Goal: Information Seeking & Learning: Compare options

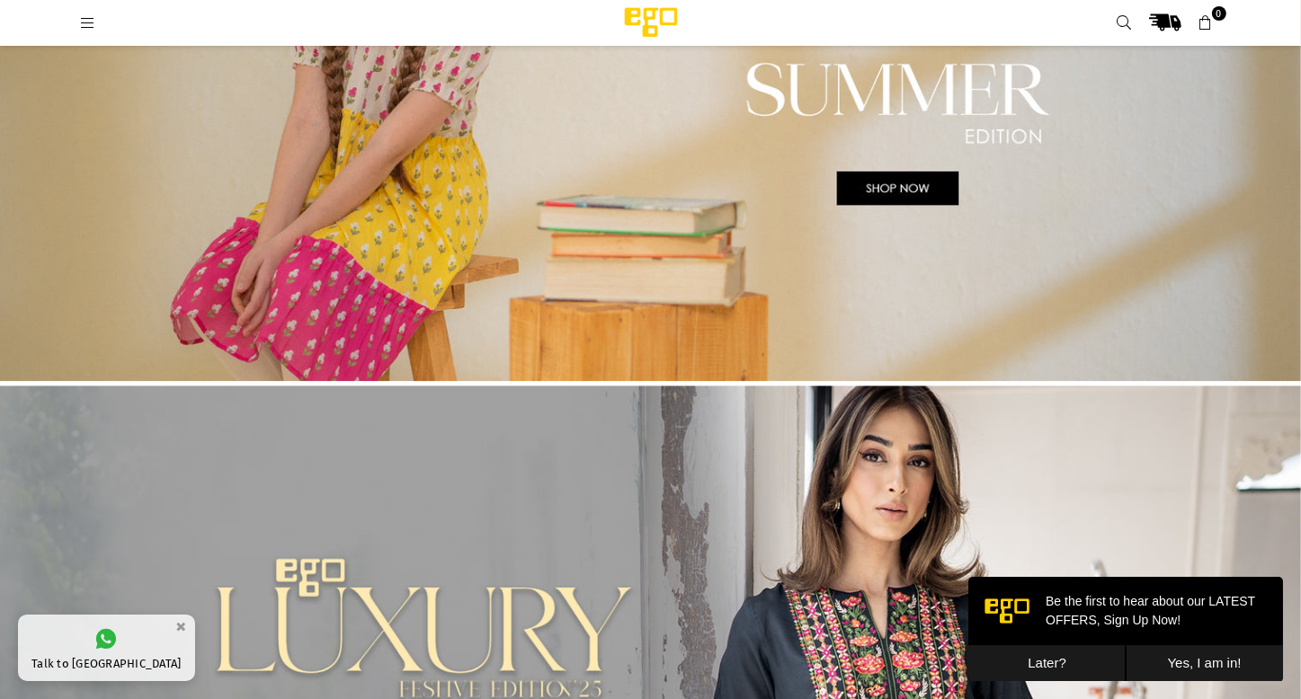
scroll to position [4669, 0]
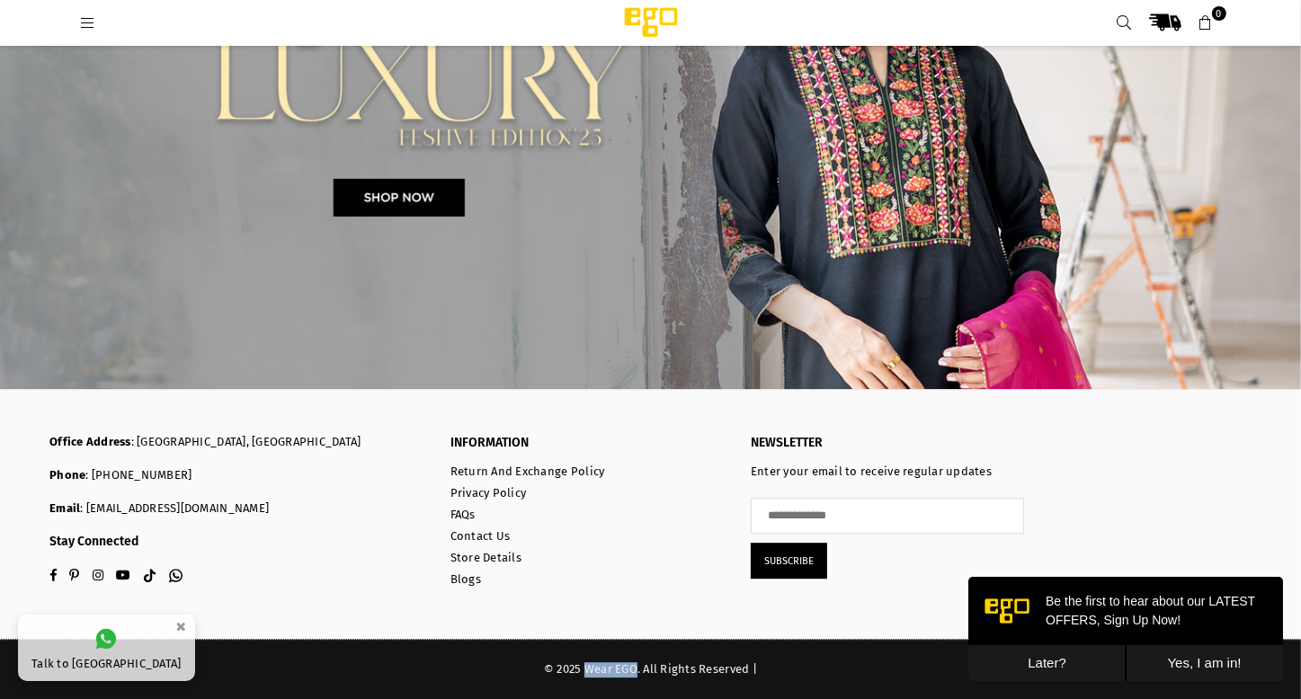
drag, startPoint x: 588, startPoint y: 663, endPoint x: 636, endPoint y: 670, distance: 49.1
click at [636, 670] on div "© 2025 Wear EGO. All Rights Reserved |" at bounding box center [650, 670] width 1202 height 15
copy div "Wear EGO"
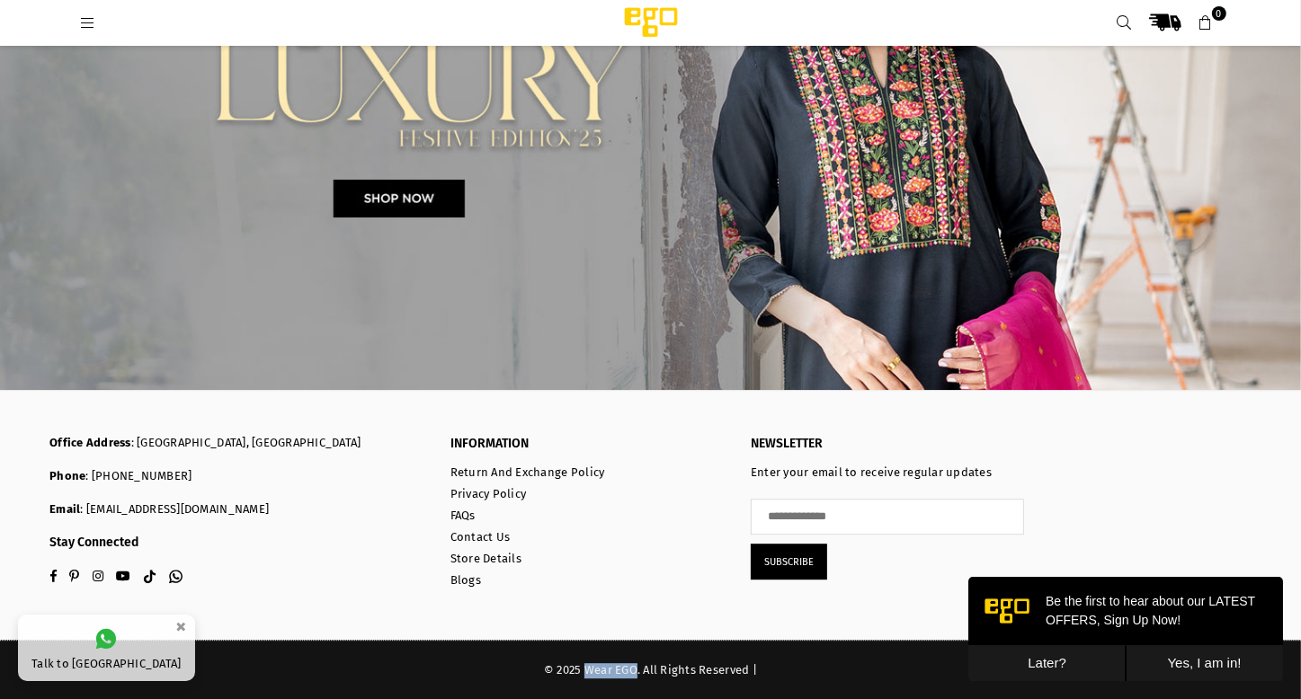
drag, startPoint x: 134, startPoint y: 442, endPoint x: 383, endPoint y: 440, distance: 249.0
click at [383, 440] on p "Office Address : Zamzama Boulevard , DHA Phase 5, Karachi" at bounding box center [236, 443] width 374 height 15
copy p "Zamzama Boulevard , DHA Phase 5, Karachi"
drag, startPoint x: 115, startPoint y: 464, endPoint x: 170, endPoint y: 472, distance: 55.4
click at [170, 472] on div "Office Address : Zamzama Boulevard , DHA Phase 5, Karachi Phone : (021)37130277…" at bounding box center [236, 477] width 374 height 82
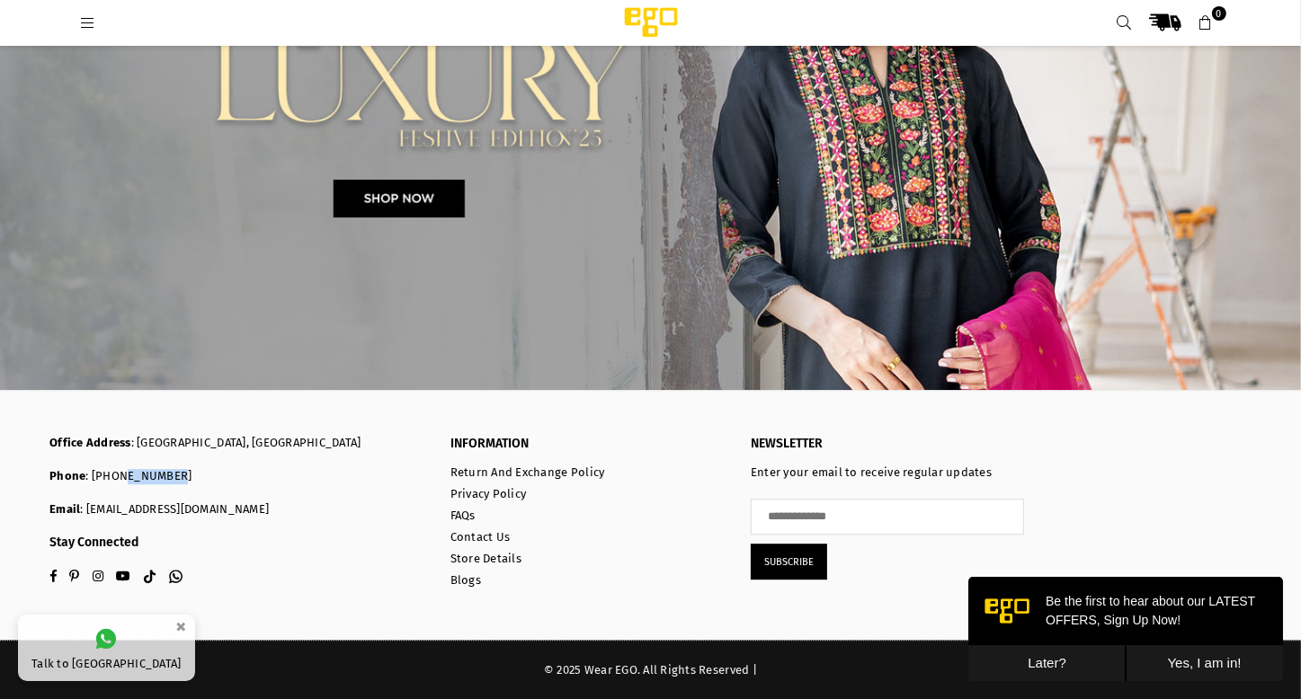
copy p "37130277"
click at [488, 542] on link "Contact Us" at bounding box center [480, 536] width 60 height 13
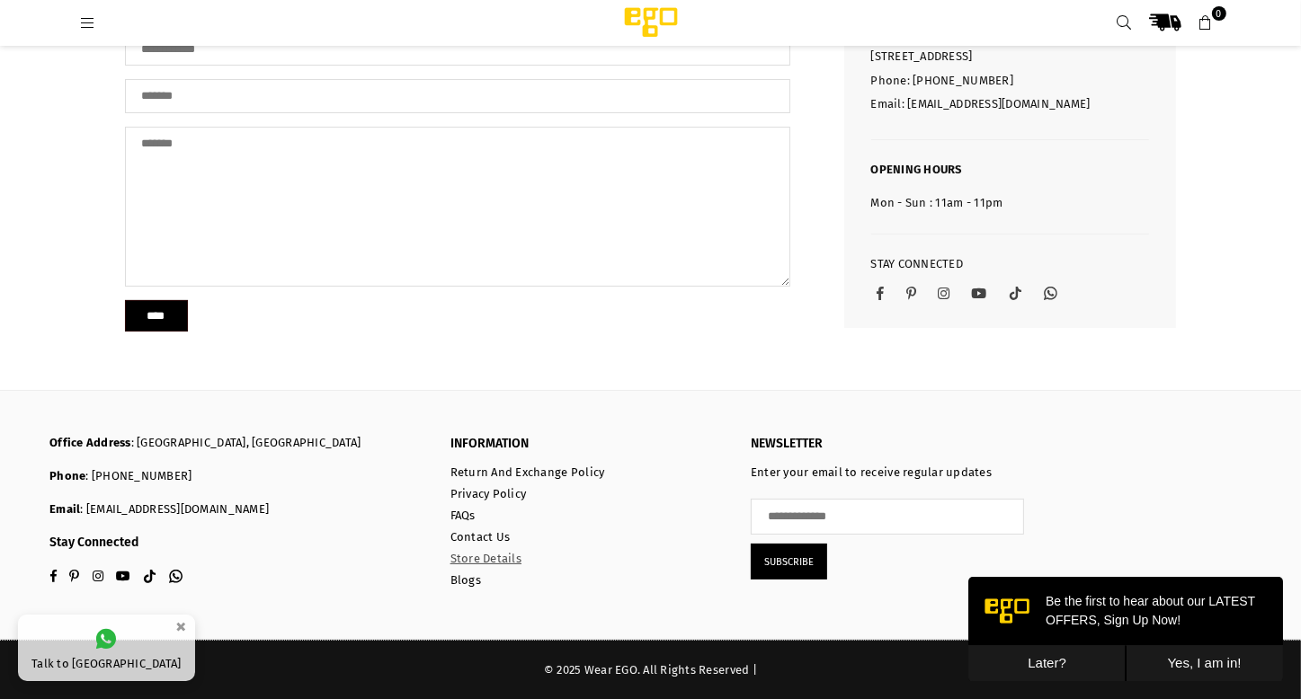
click at [484, 564] on link "Store Details" at bounding box center [485, 558] width 71 height 13
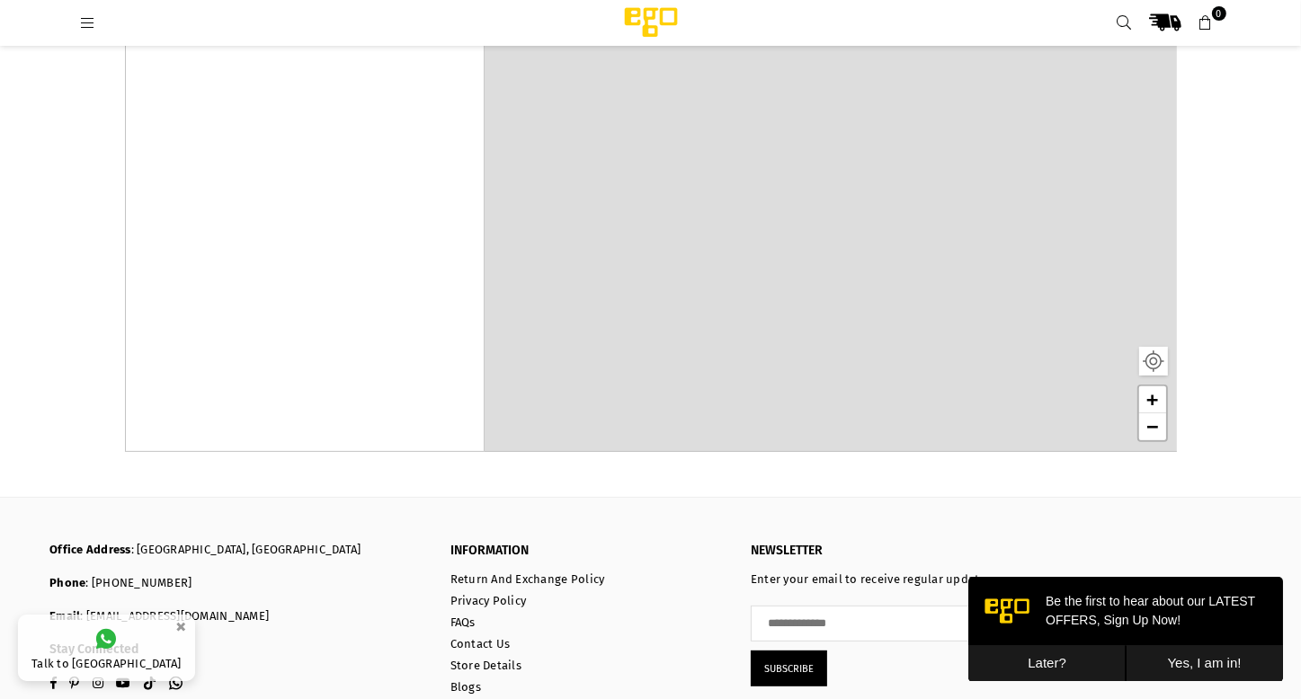
scroll to position [536, 0]
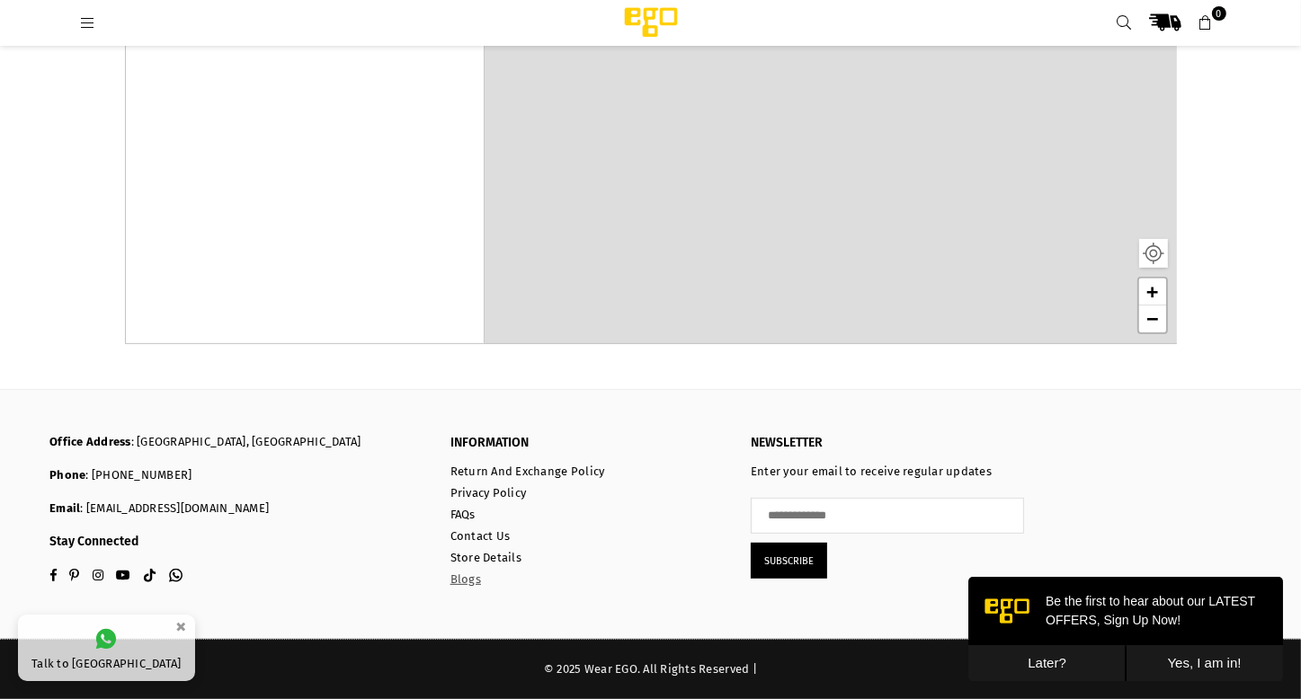
click at [467, 582] on link "Blogs" at bounding box center [465, 579] width 31 height 13
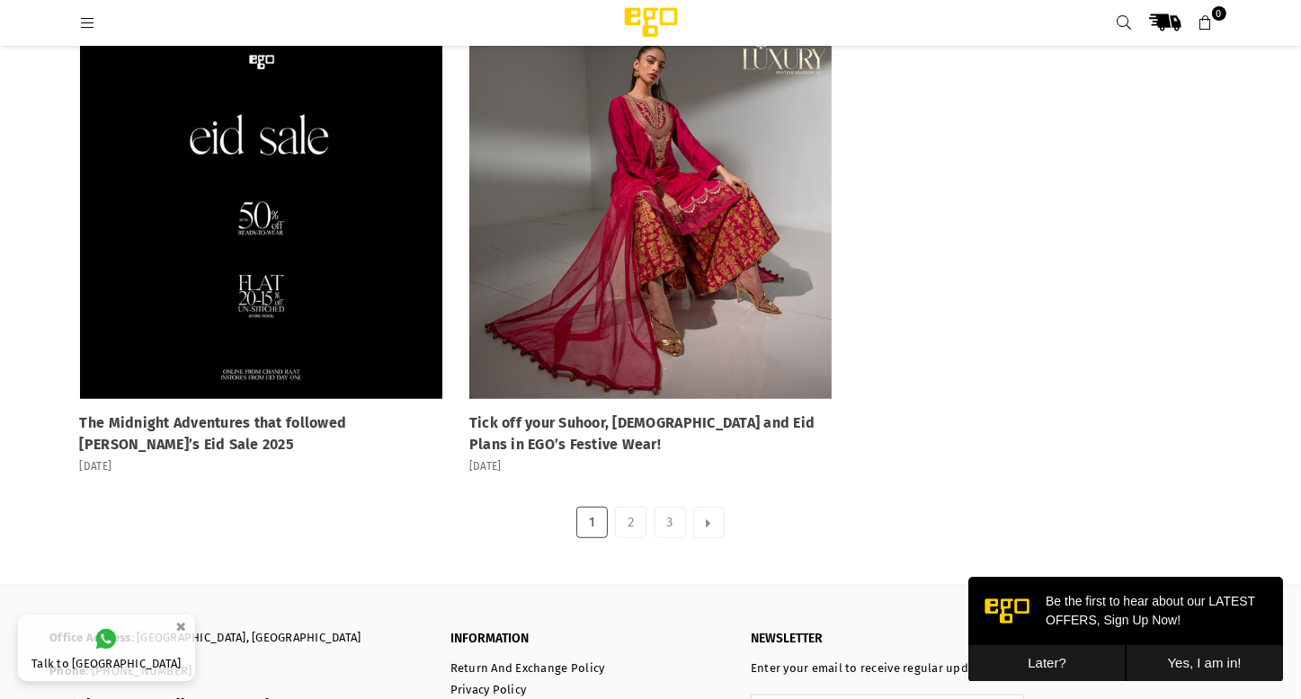
scroll to position [1196, 0]
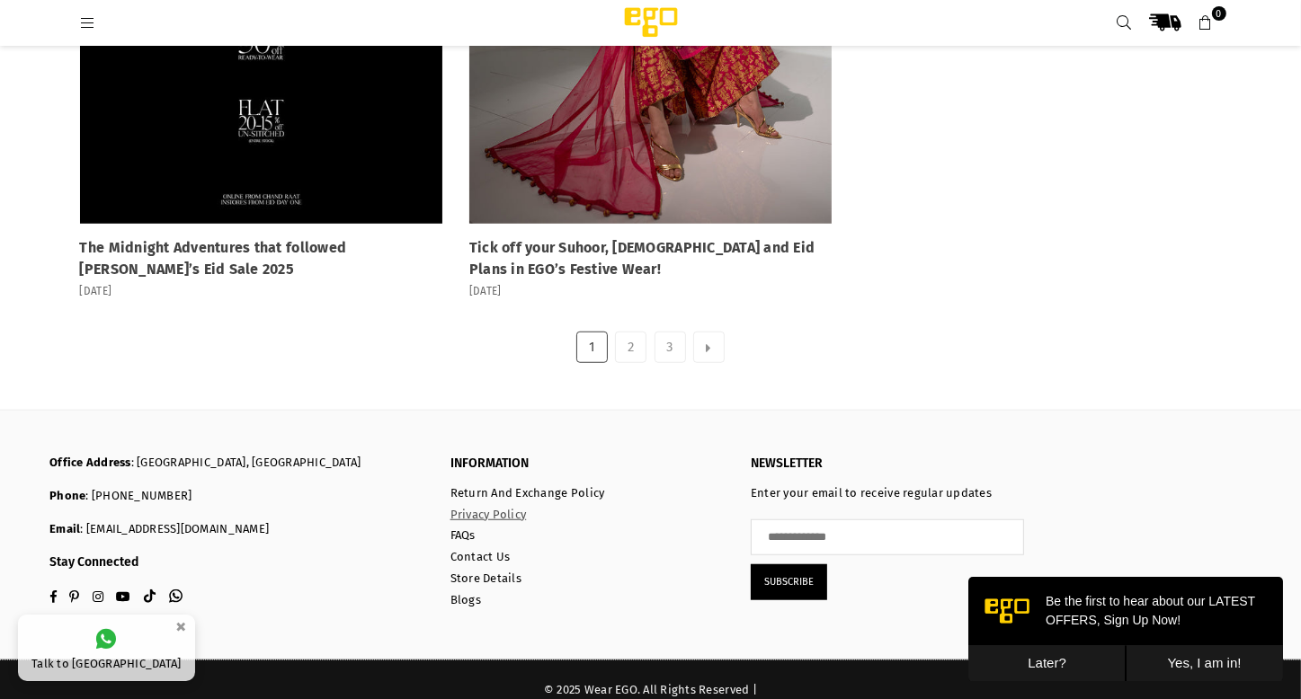
click at [488, 508] on link "Privacy Policy" at bounding box center [488, 514] width 76 height 13
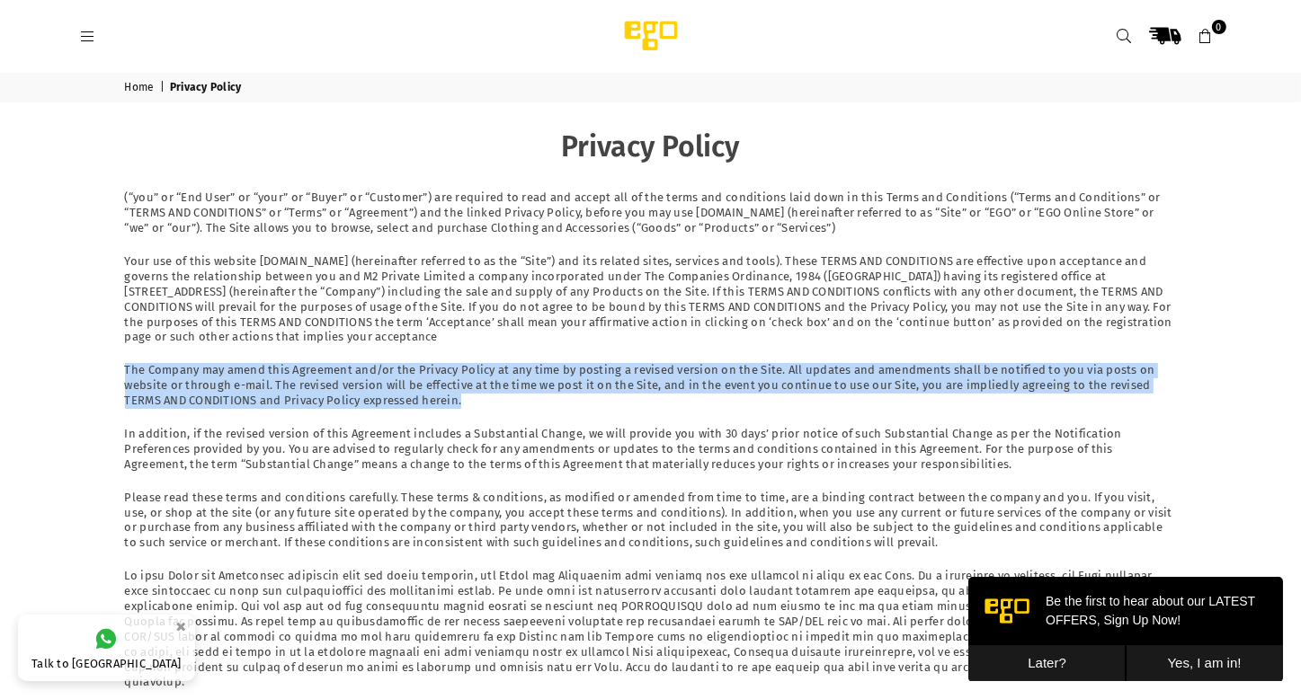
drag, startPoint x: 123, startPoint y: 361, endPoint x: 471, endPoint y: 405, distance: 350.6
click at [471, 405] on div "Privacy Policy (“you” or “End User” or “your” or “Buyer” or “Customer”) are req…" at bounding box center [650, 441] width 1079 height 625
copy p "The Company may amend this Agreement and/or the Privacy Policy at any time by p…"
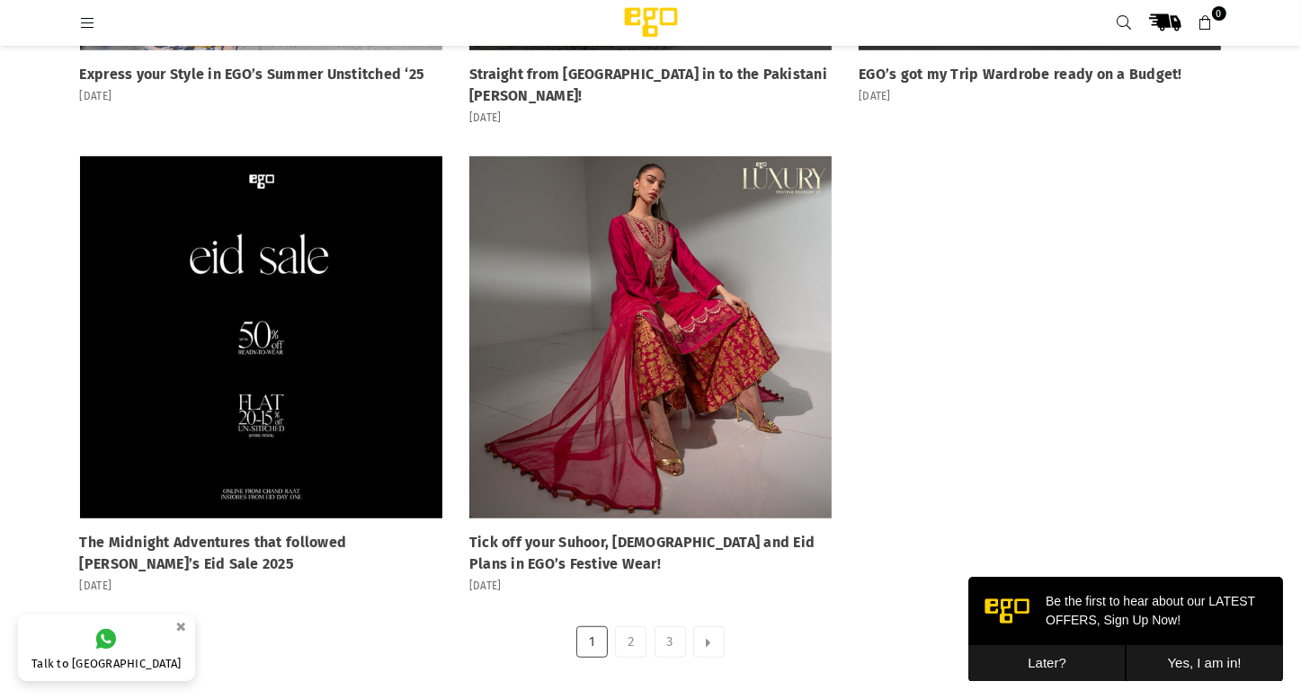
drag, startPoint x: 684, startPoint y: 393, endPoint x: 595, endPoint y: 351, distance: 98.5
click at [595, 351] on link at bounding box center [650, 337] width 362 height 362
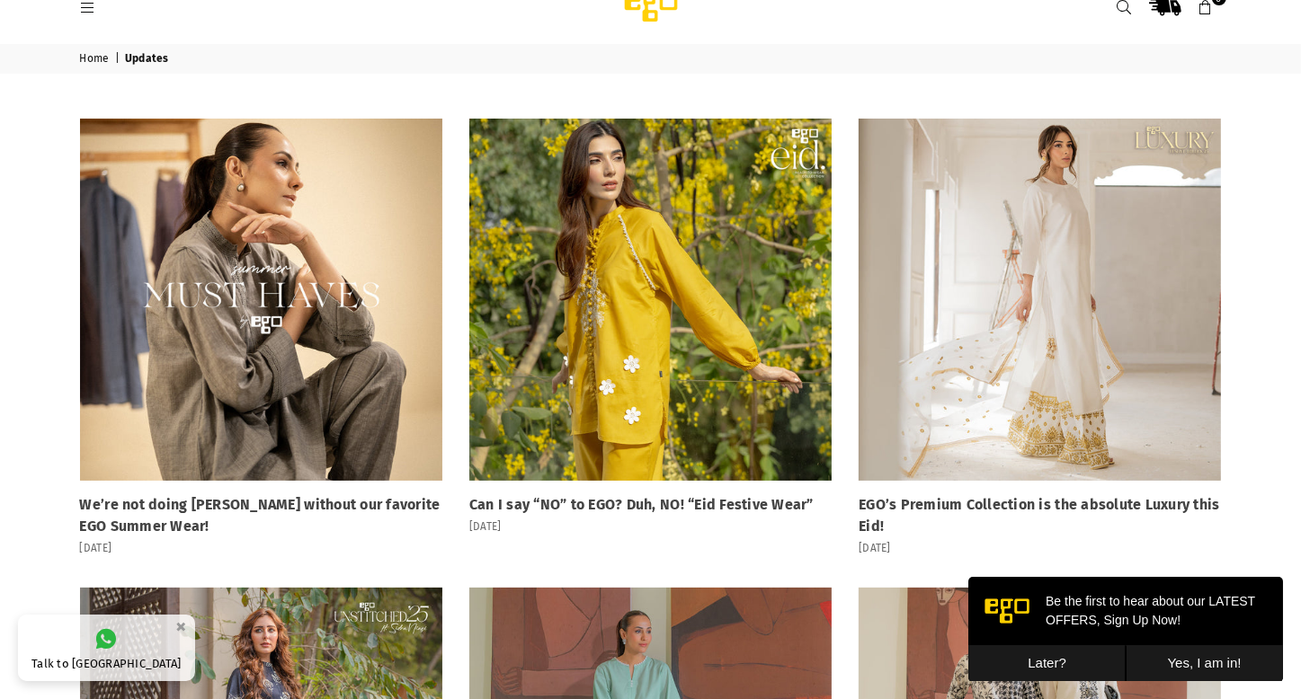
scroll to position [27, 0]
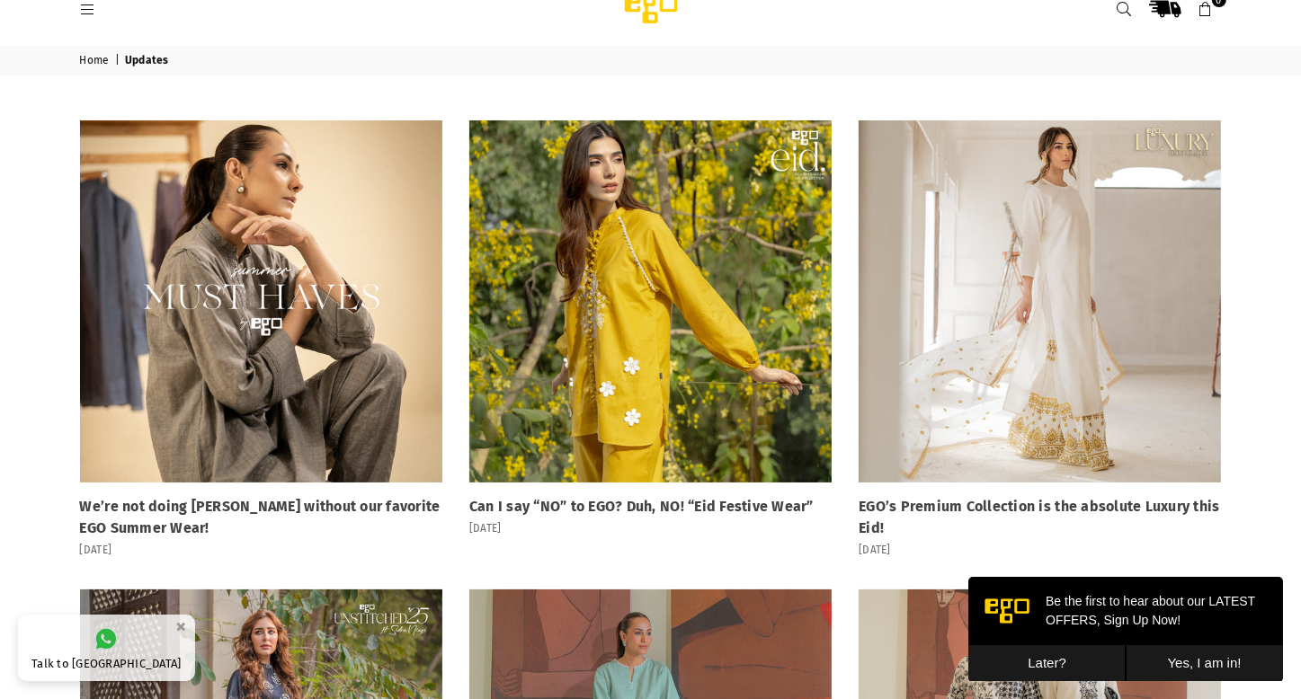
click at [573, 236] on link at bounding box center [650, 301] width 362 height 362
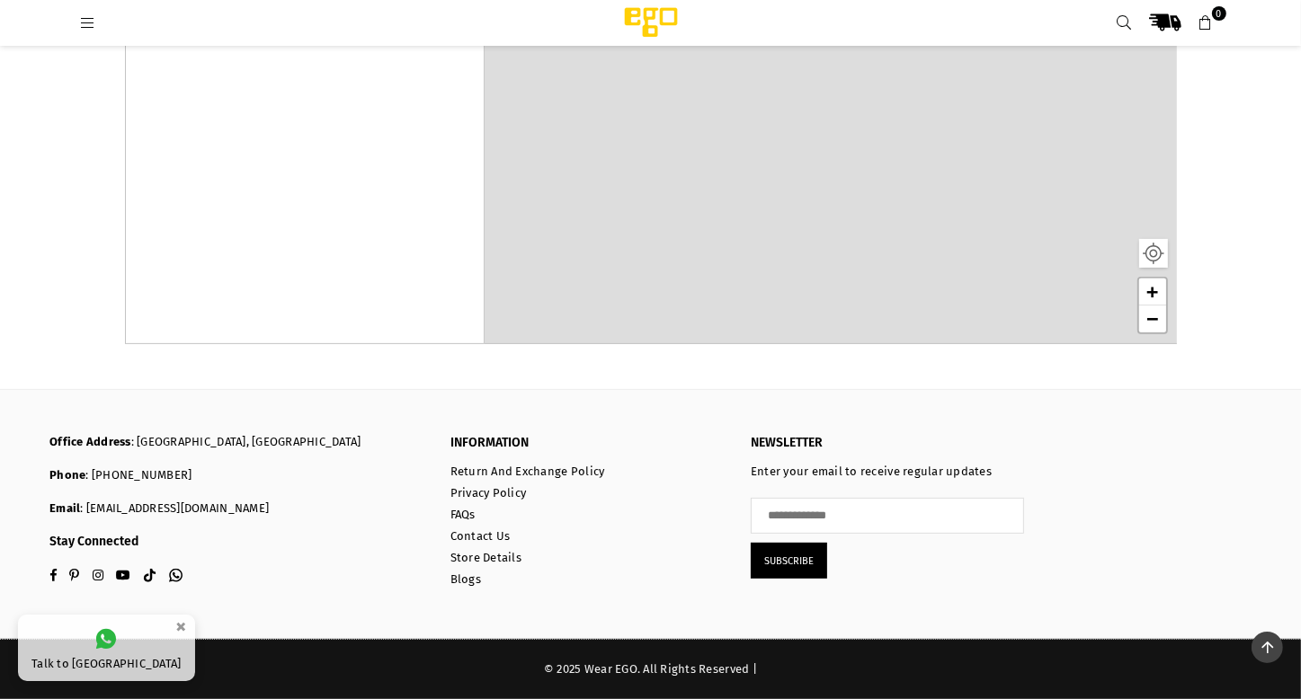
scroll to position [536, 0]
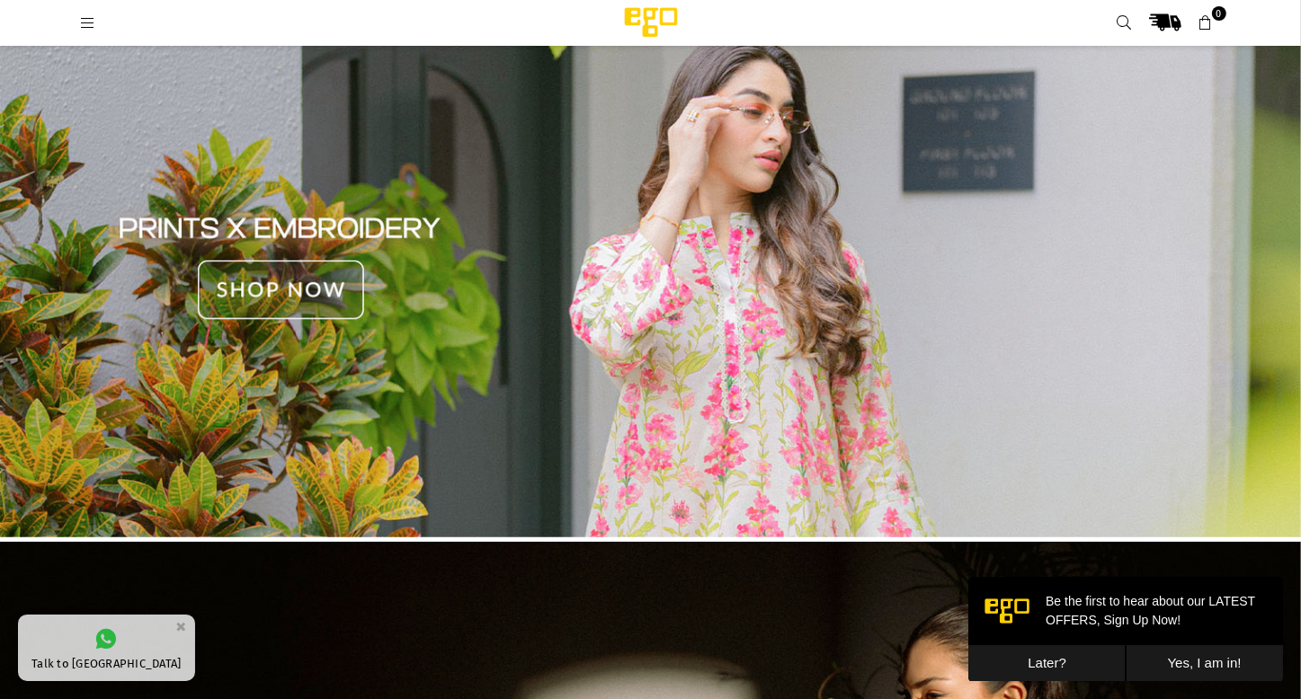
scroll to position [1230, 0]
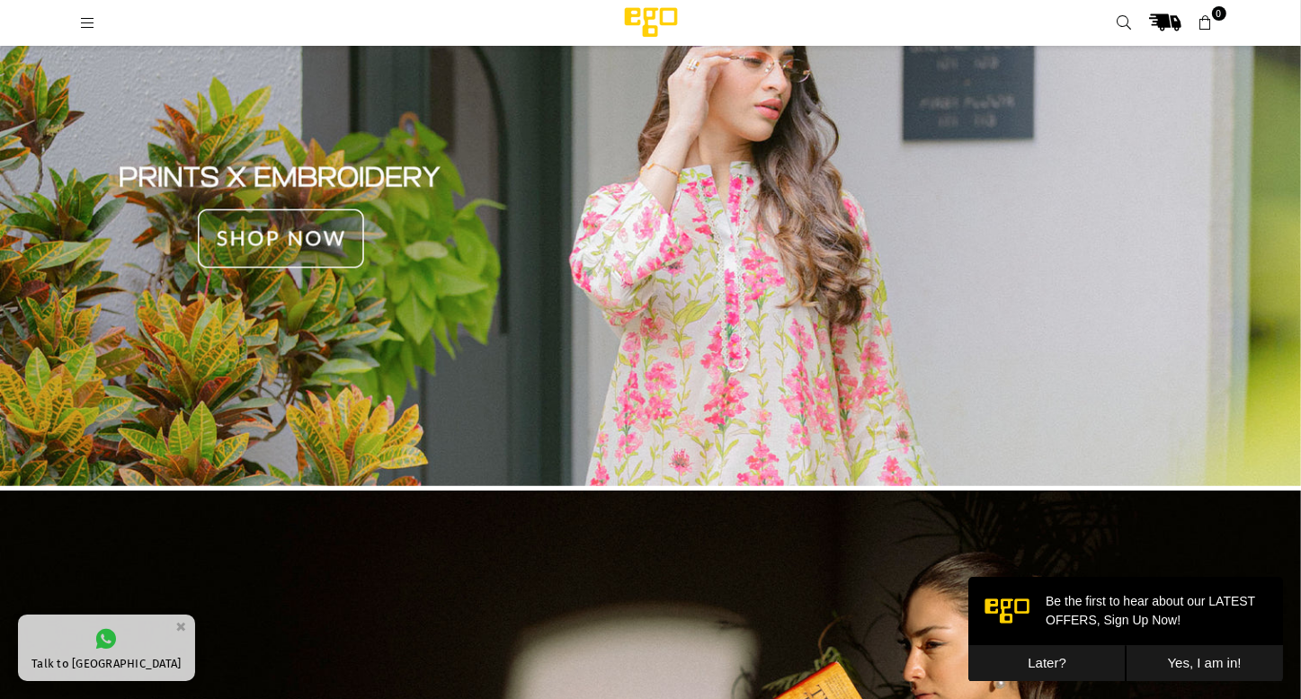
click at [271, 234] on img at bounding box center [650, 218] width 1301 height 556
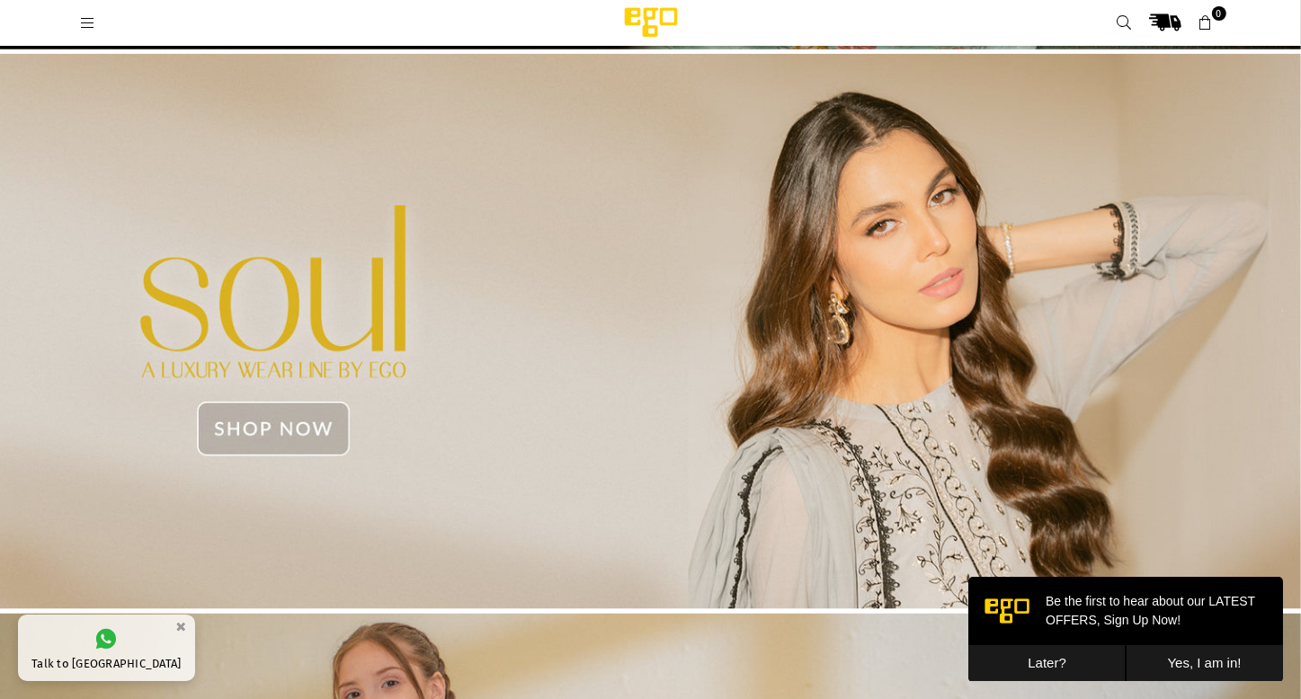
scroll to position [2388, 0]
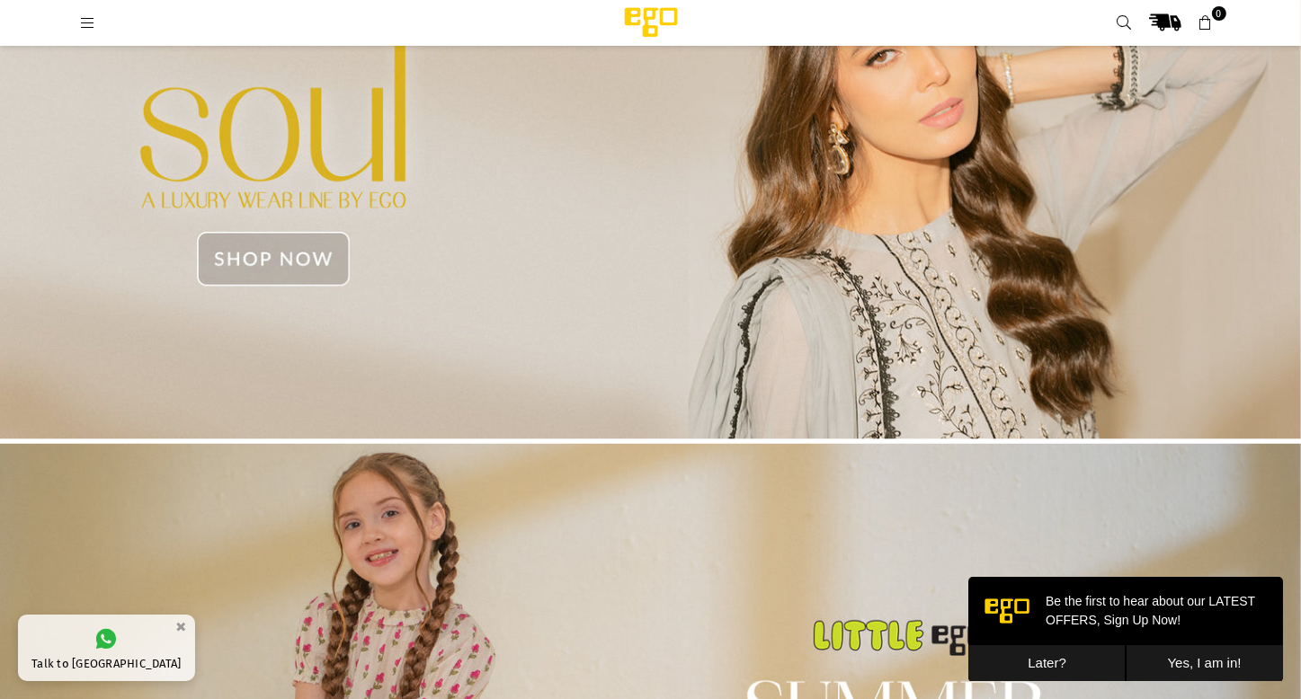
click at [271, 263] on img at bounding box center [650, 162] width 1301 height 556
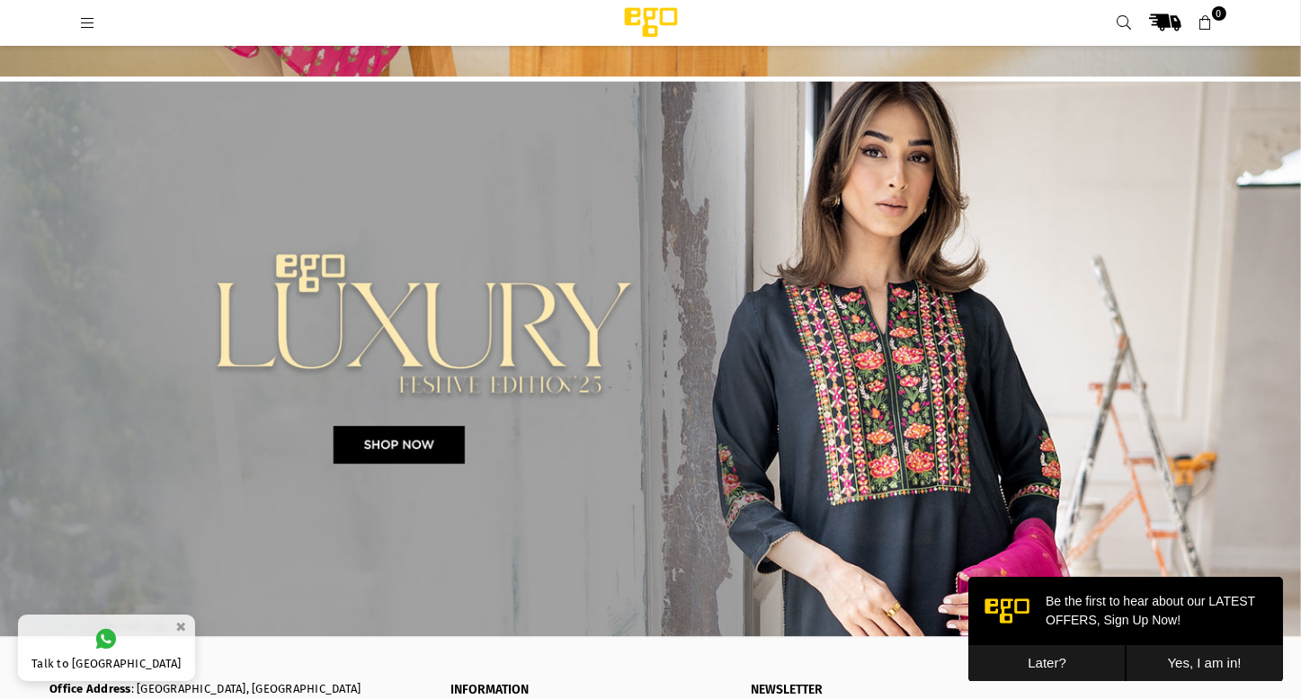
scroll to position [3312, 0]
click at [378, 442] on img at bounding box center [650, 358] width 1301 height 556
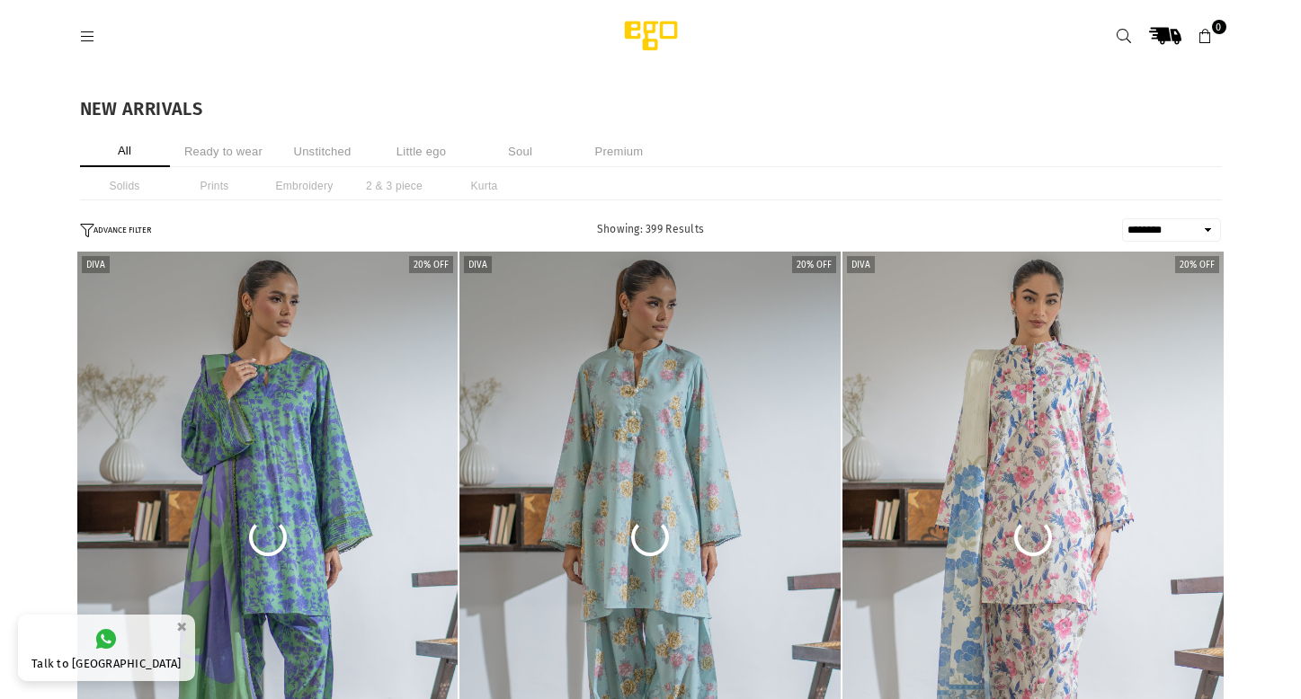
select select "******"
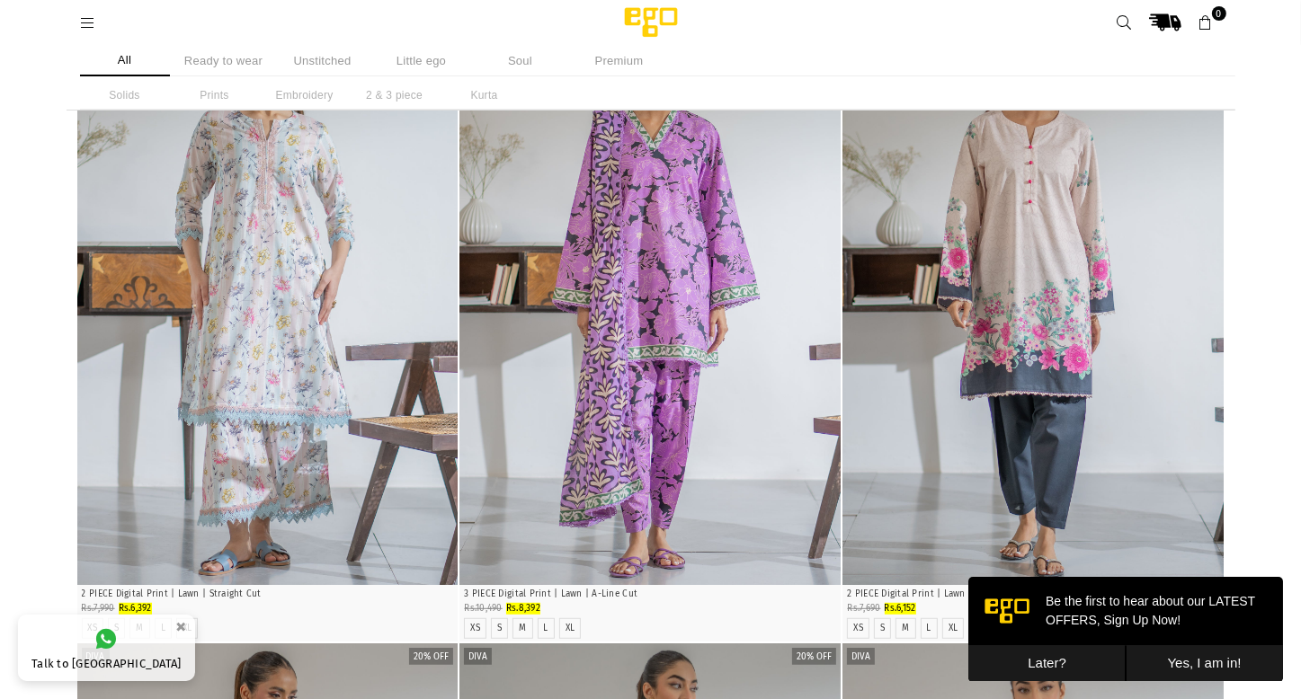
scroll to position [61, 0]
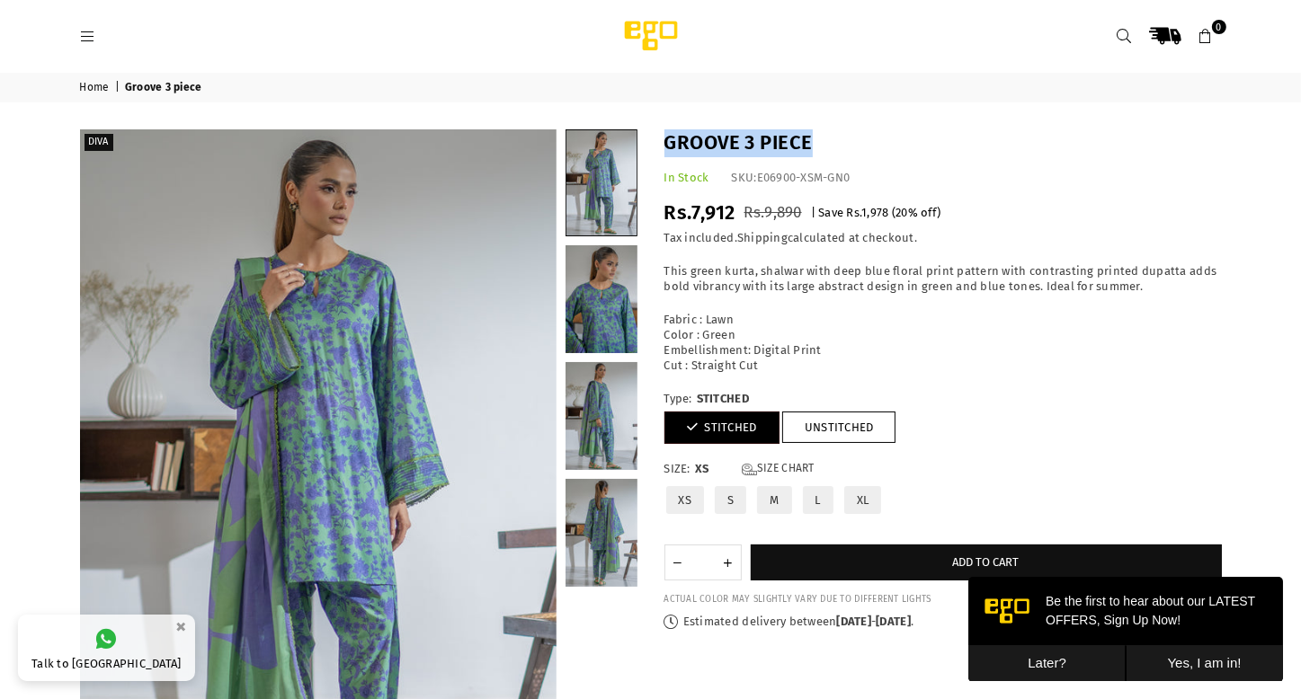
drag, startPoint x: 663, startPoint y: 145, endPoint x: 823, endPoint y: 141, distance: 160.1
click at [823, 141] on h1 "Groove 3 piece" at bounding box center [942, 143] width 557 height 28
copy h1 "Groove 3 piece"
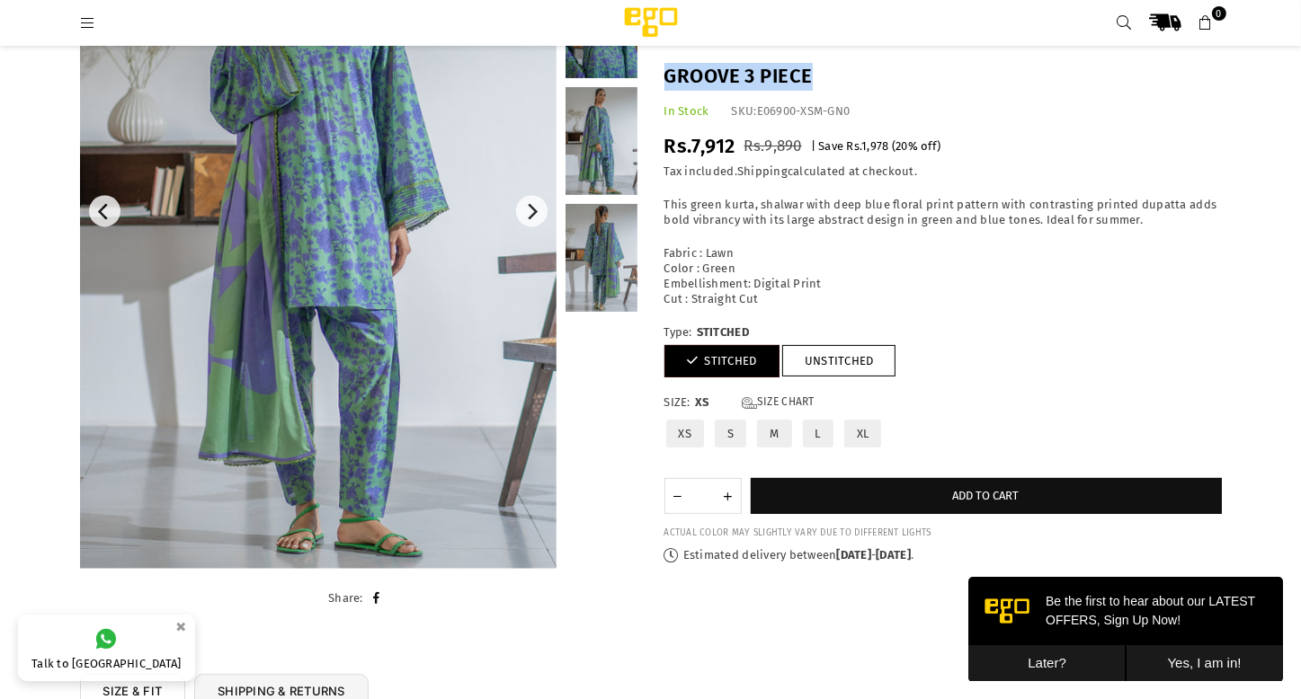
scroll to position [237, 0]
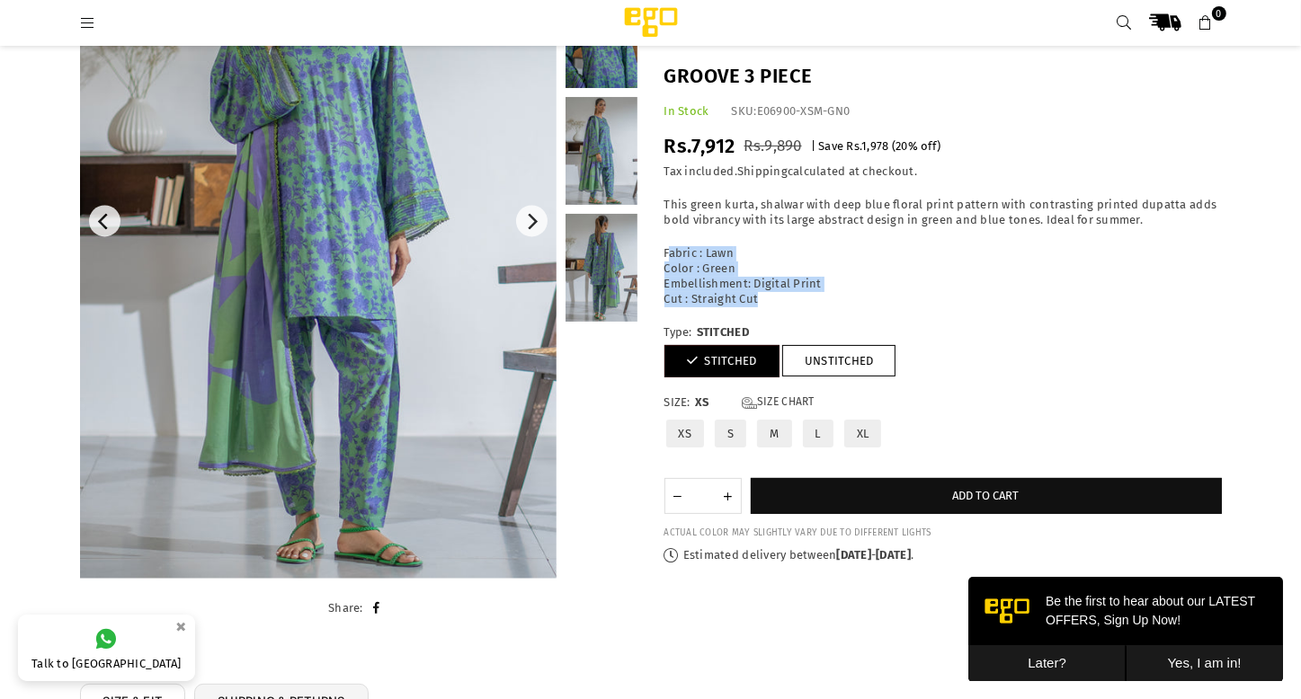
drag, startPoint x: 667, startPoint y: 249, endPoint x: 777, endPoint y: 293, distance: 118.2
click at [777, 293] on p "Fabric : Lawn Color : Green Embellishment: Digital Print Cut : Straight Cut" at bounding box center [942, 276] width 557 height 61
copy p "abric : Lawn Color : Green Embellishment: Digital Print Cut : Straight Cut"
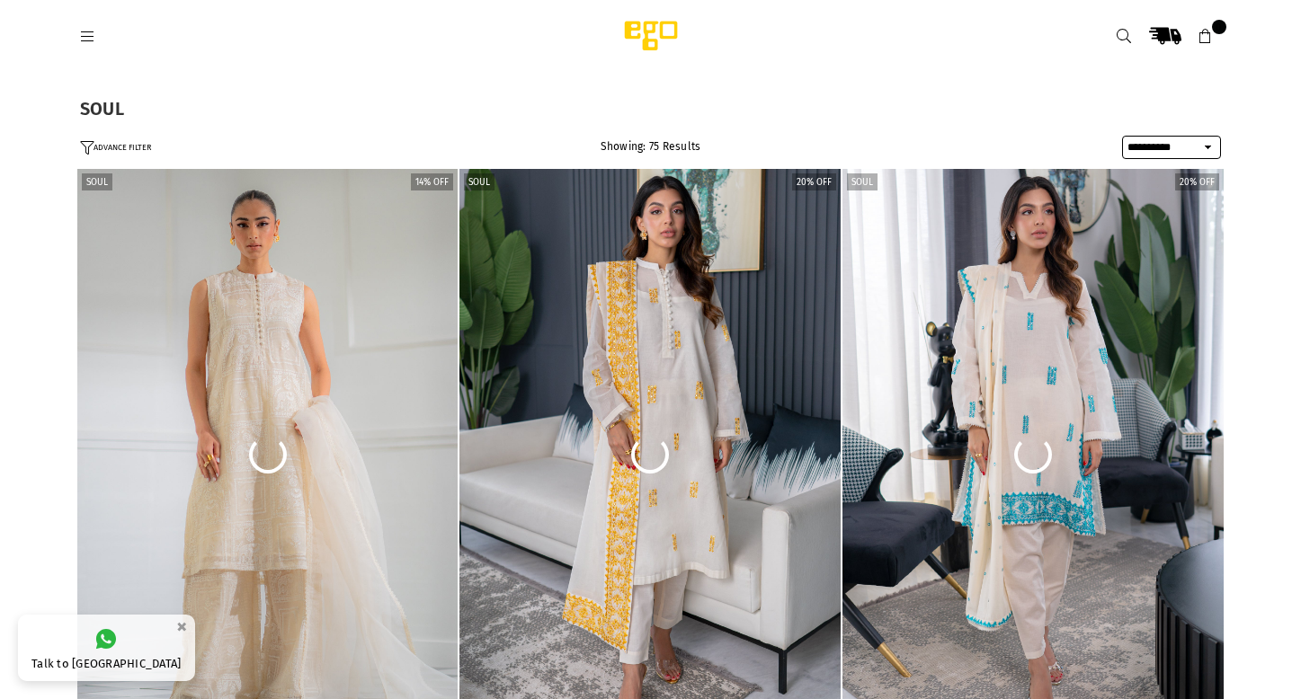
select select "**********"
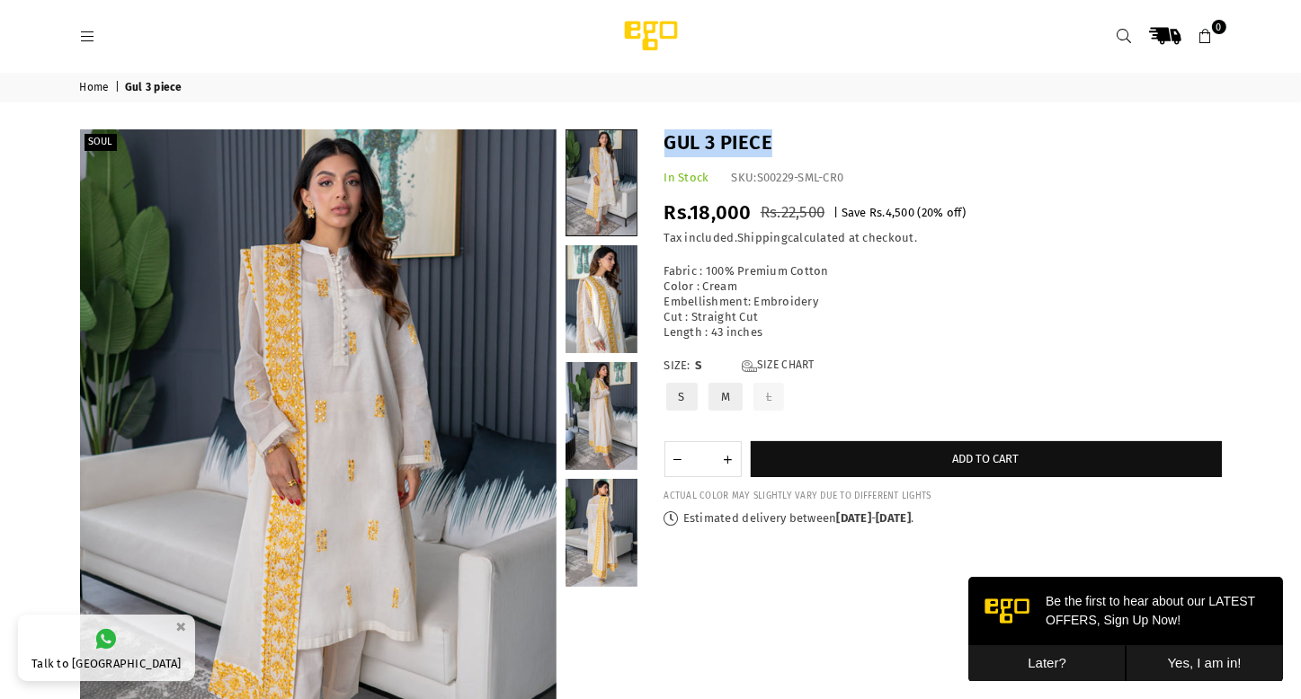
drag, startPoint x: 662, startPoint y: 147, endPoint x: 784, endPoint y: 147, distance: 122.3
click at [784, 147] on div "Gul 3 piece In Stock SKU: S00229-SML-CR0 Regular price Rs.18,000 Rs.22,500 | Sa…" at bounding box center [943, 327] width 584 height 397
copy h1 "Gul 3 piece"
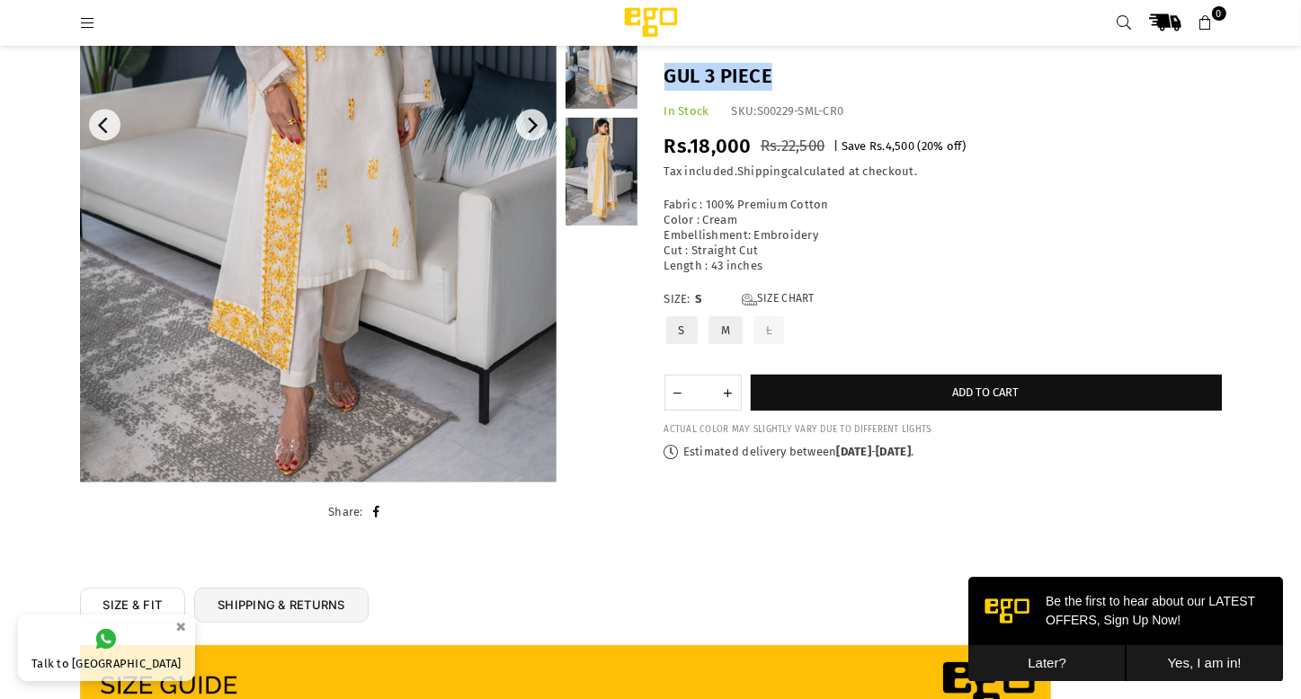
scroll to position [341, 0]
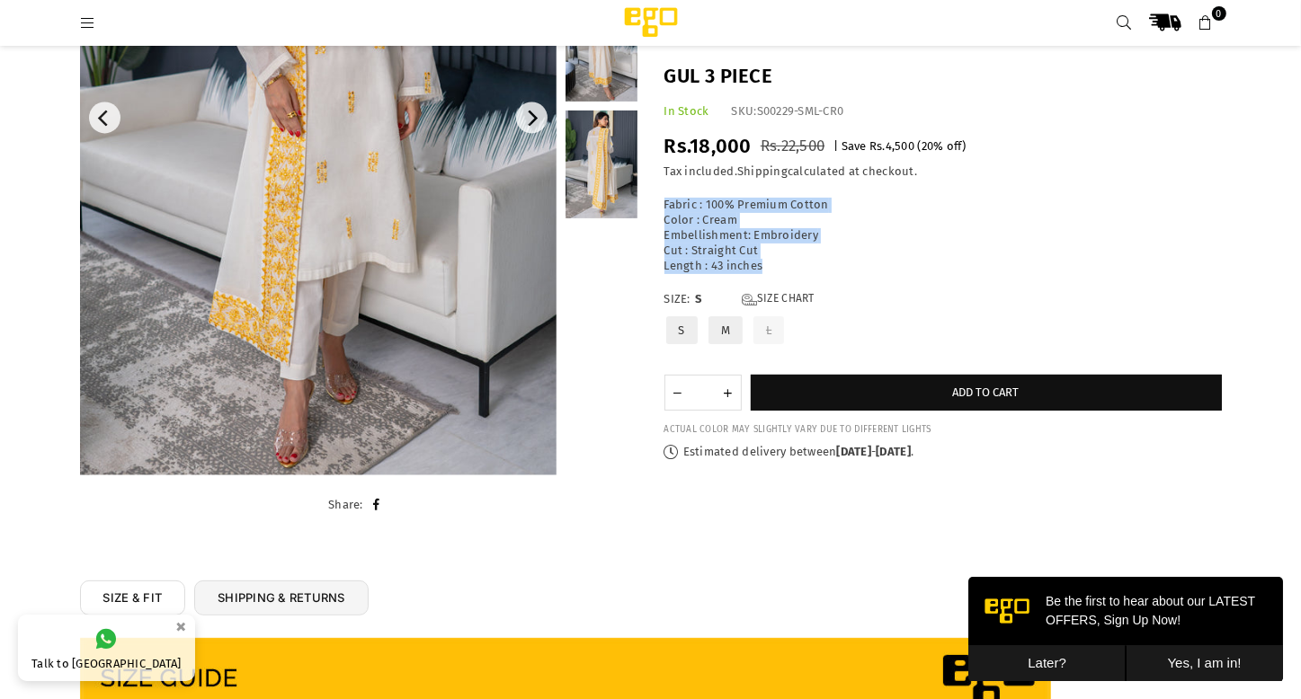
drag, startPoint x: 665, startPoint y: 206, endPoint x: 763, endPoint y: 268, distance: 116.0
click at [763, 268] on p "Fabric : 100% Premium Cotton Color : Cream Embellishment: Embroidery Cut : Stra…" at bounding box center [942, 236] width 557 height 76
copy p "Fabric : 100% Premium Cotton Color : Cream Embellishment: Embroidery Cut : Stra…"
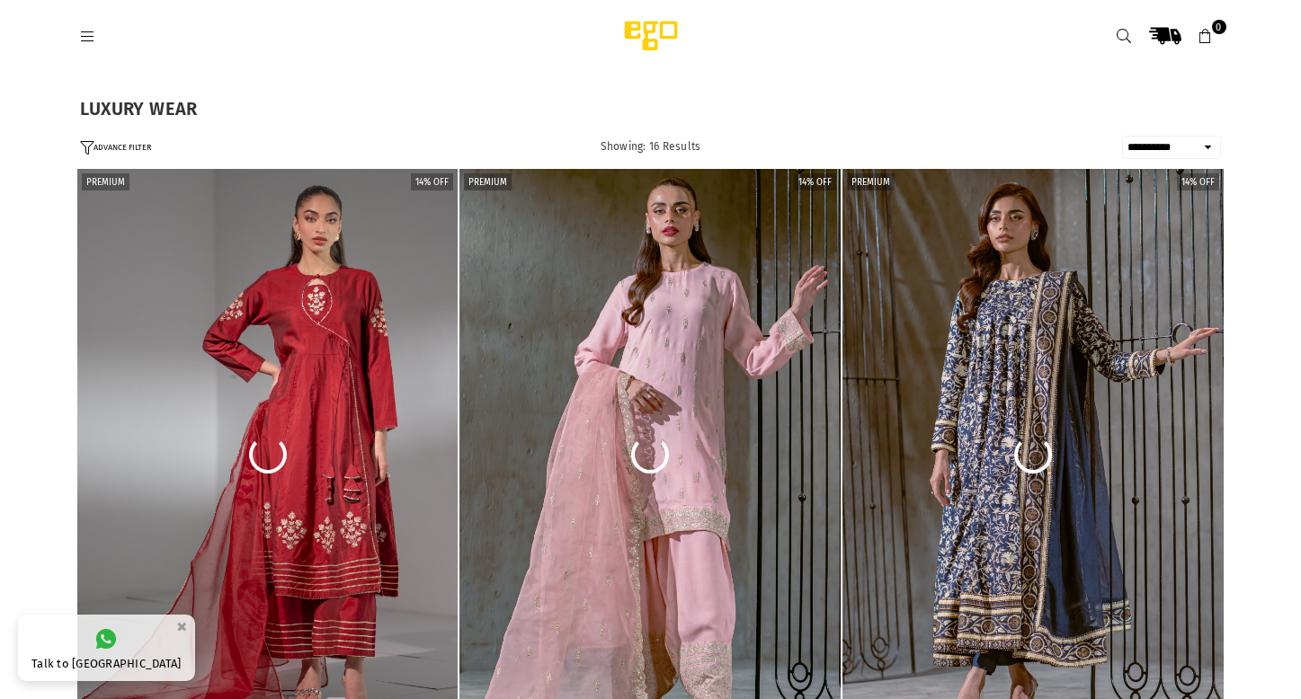
select select "**********"
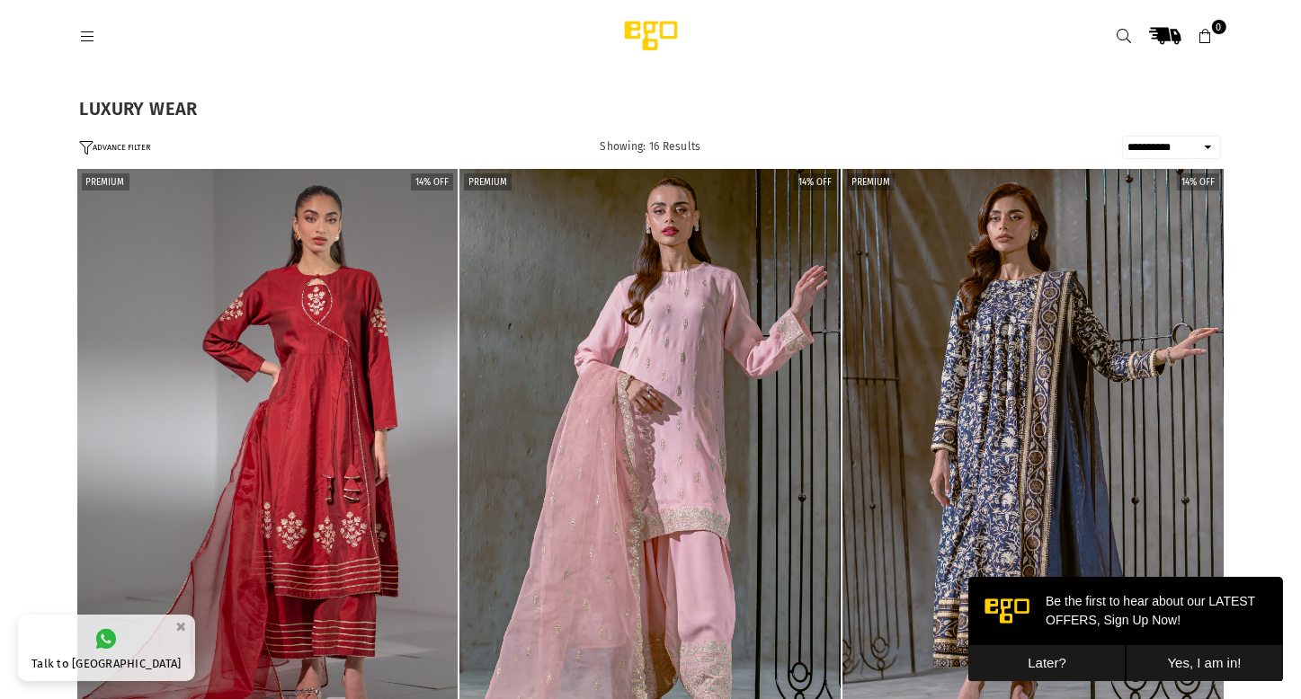
click at [220, 432] on img "1 / 6" at bounding box center [267, 455] width 381 height 572
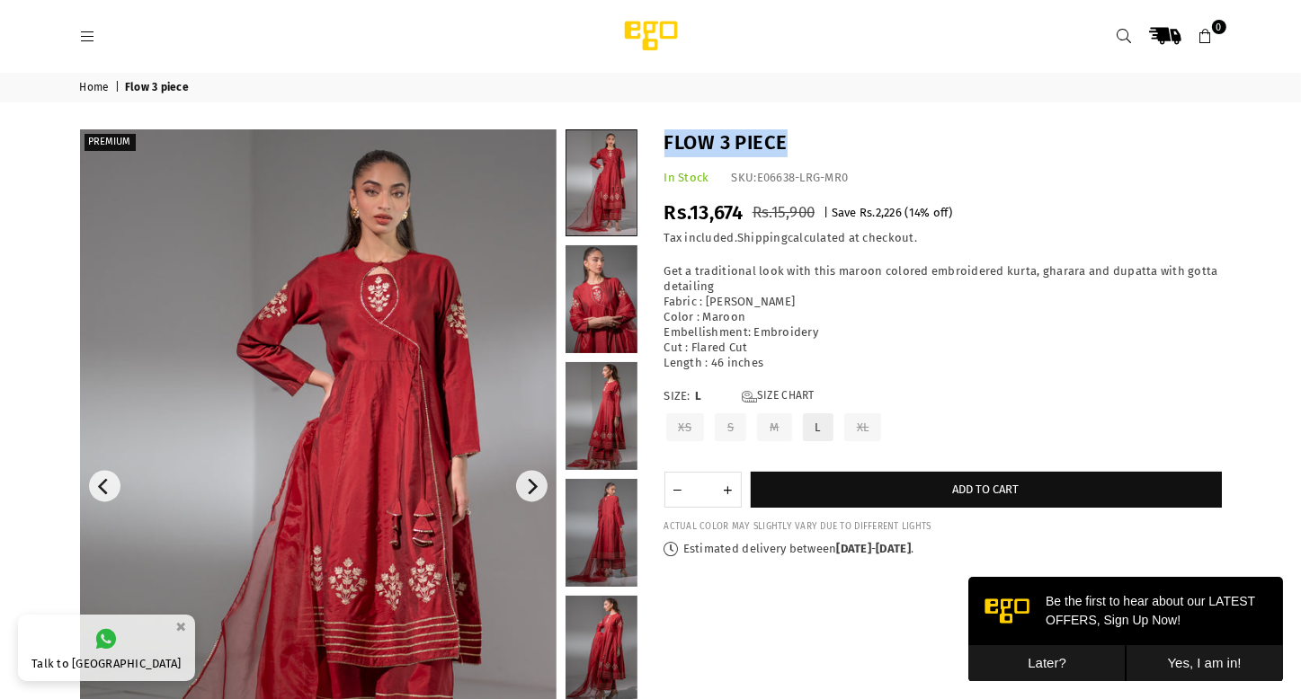
drag, startPoint x: 663, startPoint y: 142, endPoint x: 802, endPoint y: 153, distance: 139.8
click at [802, 153] on div "Flow 3 piece In Stock SKU: E06638-LRG-MR0 Regular price Rs.13,674 Rs.15,900 | S…" at bounding box center [943, 343] width 584 height 428
copy h1 "Flow 3 piece"
drag, startPoint x: 773, startPoint y: 211, endPoint x: 823, endPoint y: 220, distance: 51.1
click at [823, 220] on div "Regular price Rs.13,674 Rs.15,900 | Save Rs.2,226 ( 14 % off) /" at bounding box center [942, 214] width 557 height 28
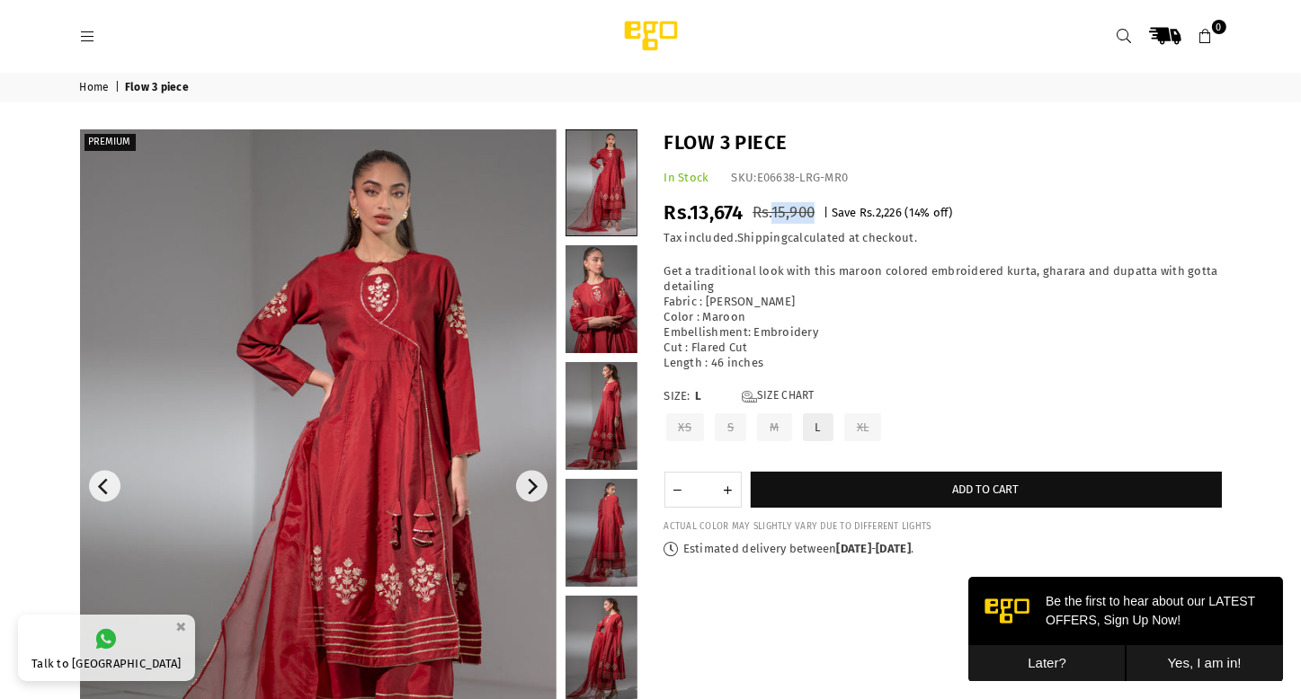
copy div "15,900"
drag, startPoint x: 663, startPoint y: 298, endPoint x: 770, endPoint y: 364, distance: 126.3
click at [770, 364] on div "Flow 3 piece In Stock SKU: E06638-LRG-MR0 Regular price Rs.13,674 Rs.15,900 | S…" at bounding box center [943, 343] width 584 height 428
copy p "Fabric : Kattan Silk Color : Maroon Embellishment: Embroidery Cut : Flared Cut …"
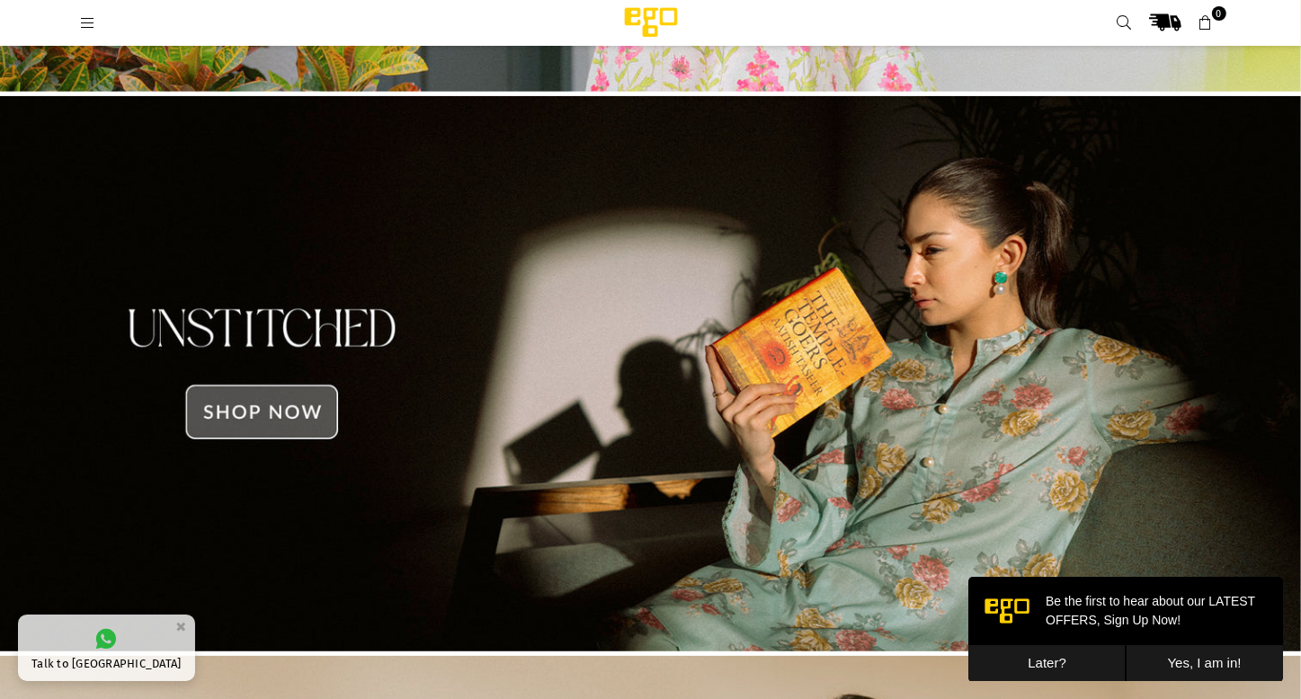
click at [246, 396] on img at bounding box center [650, 374] width 1301 height 556
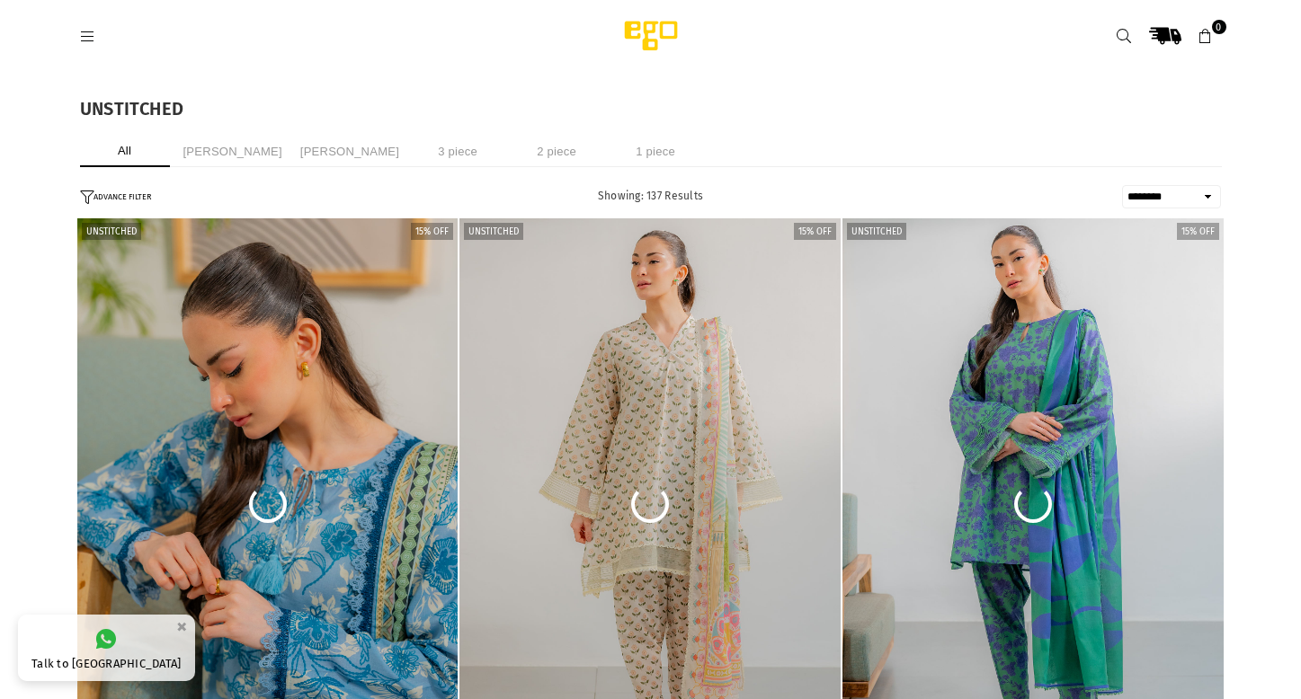
select select "******"
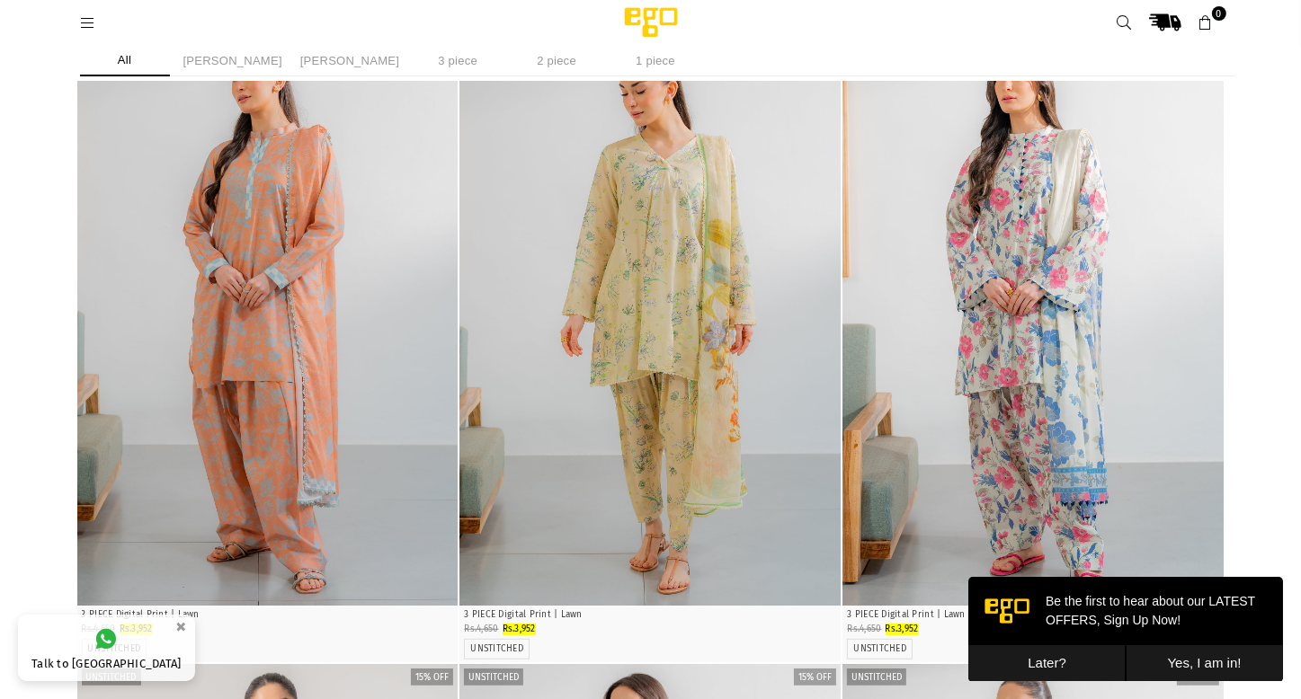
scroll to position [752, 0]
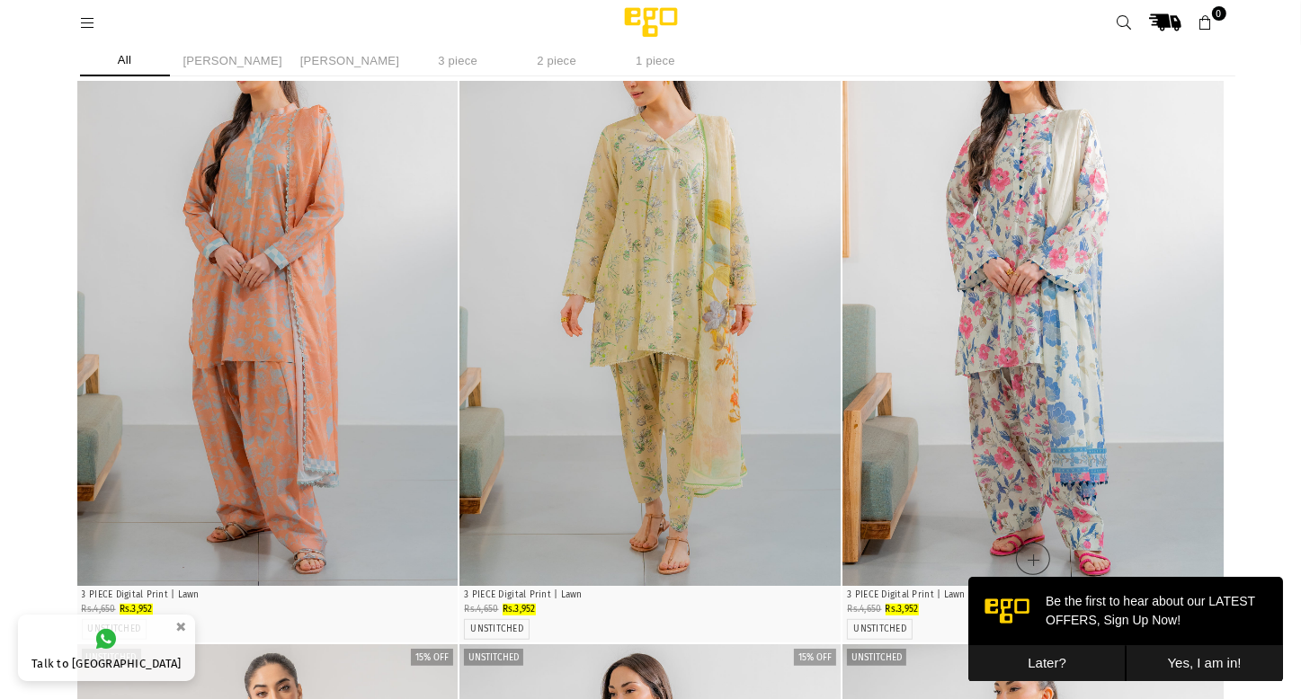
click at [949, 279] on img "1 / 4" at bounding box center [1032, 300] width 381 height 572
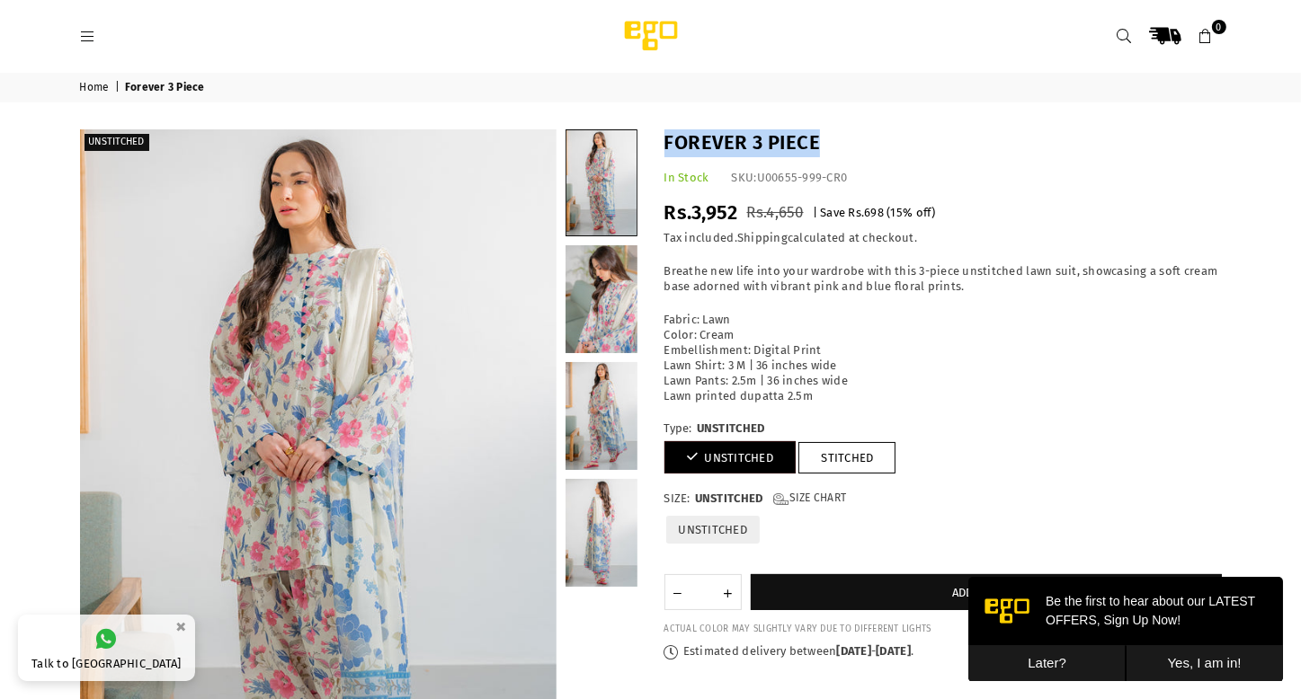
drag, startPoint x: 656, startPoint y: 138, endPoint x: 832, endPoint y: 127, distance: 176.6
click at [832, 127] on div "Home | Forever 3 Piece Unstitched" at bounding box center [650, 489] width 1301 height 832
copy h1 "Forever 3 Piece"
drag, startPoint x: 767, startPoint y: 217, endPoint x: 805, endPoint y: 215, distance: 38.7
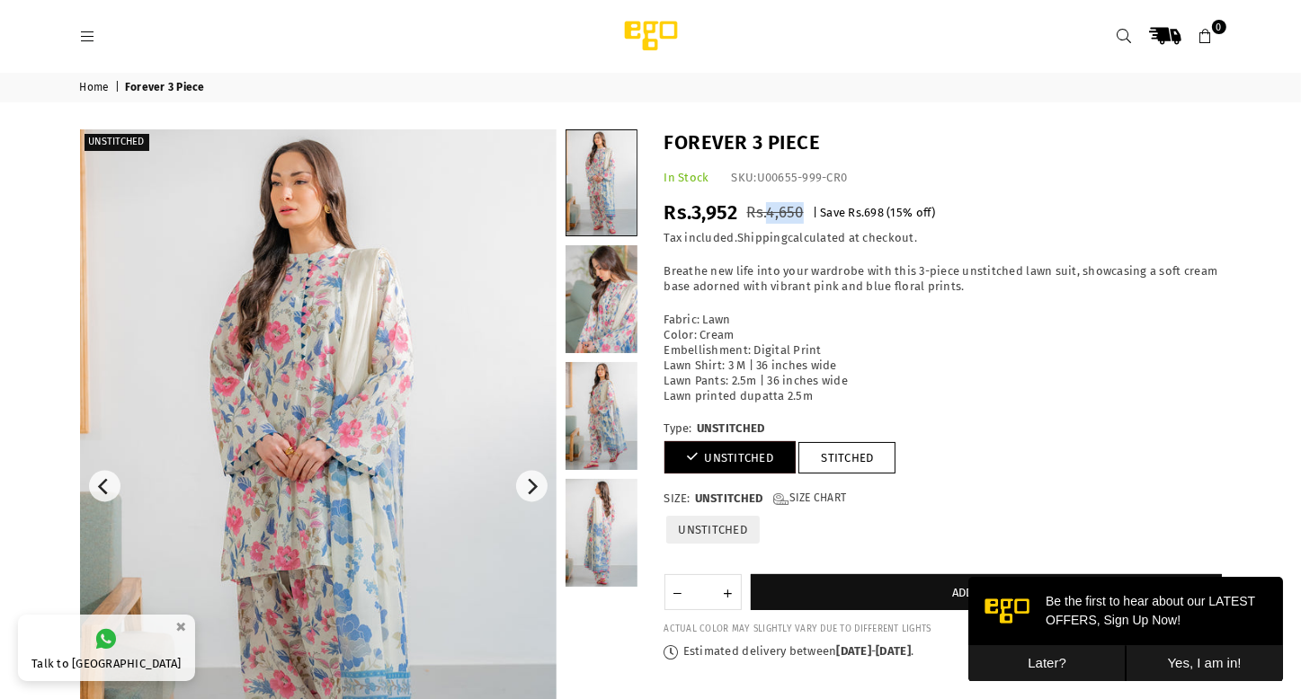
click at [805, 215] on div "Regular price Rs.3,952 Rs.4,650 | Save Rs.698 ( 15 % off) /" at bounding box center [942, 214] width 557 height 28
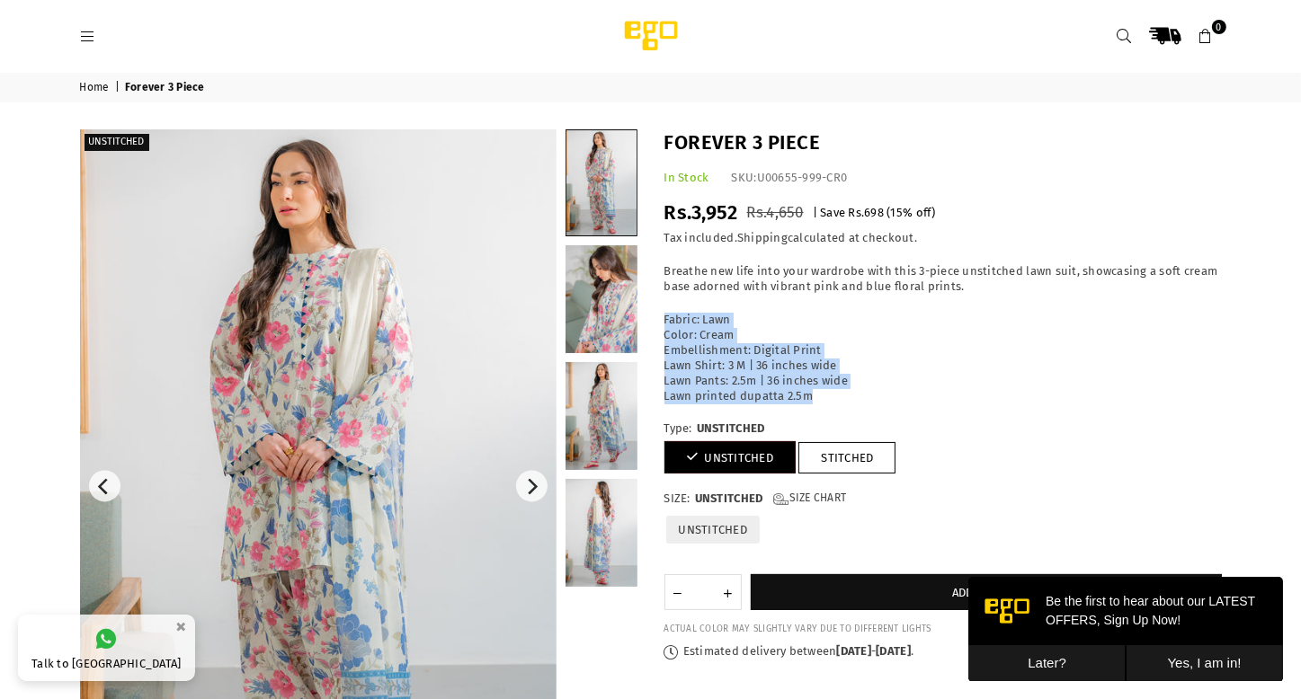
drag, startPoint x: 665, startPoint y: 320, endPoint x: 819, endPoint y: 392, distance: 169.7
click at [819, 392] on p "Fabric: Lawn Color: Cream Embellishment: Digital Print Lawn Shirt: 3 M | 36 inc…" at bounding box center [942, 358] width 557 height 91
copy p "Fabric: Lawn Color: Cream Embellishment: Digital Print Lawn Shirt: 3 M | 36 inc…"
